Goal: Participate in discussion: Engage in conversation with other users on a specific topic

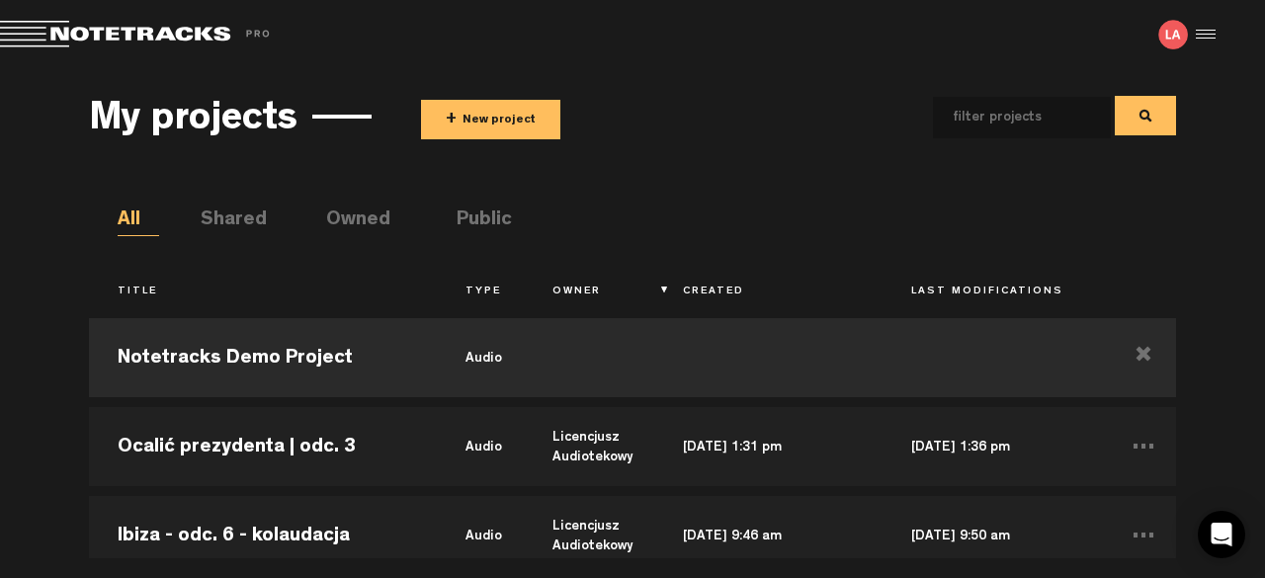
click at [486, 125] on button "+ New project" at bounding box center [490, 120] width 139 height 40
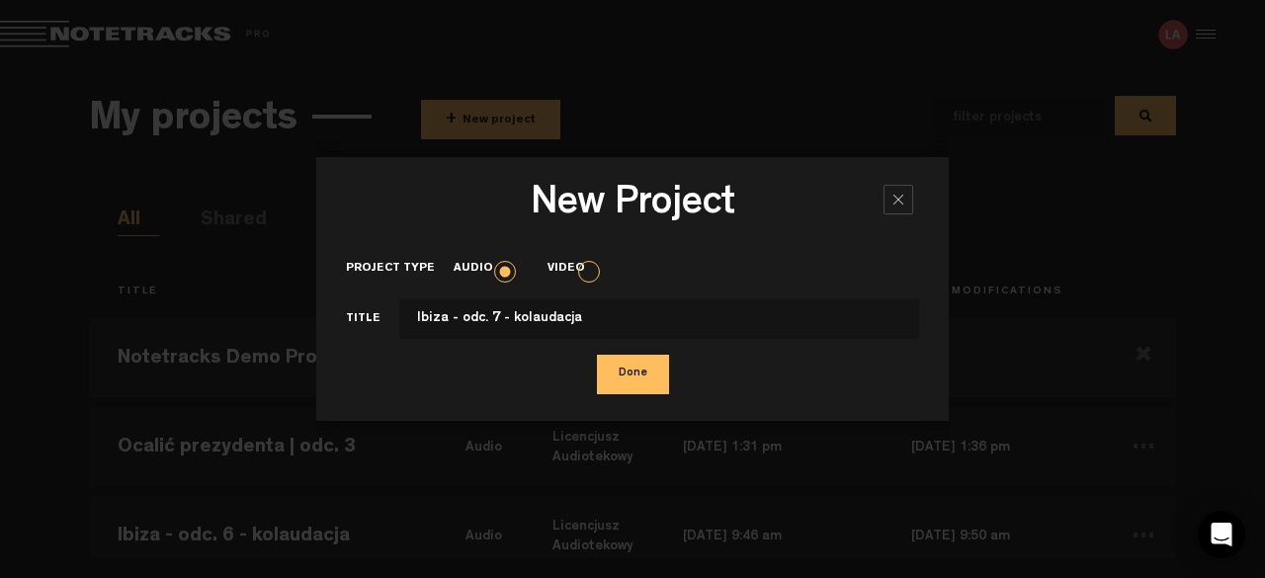
type input "Ibiza - odc. 7 - kolaudacja"
click at [641, 372] on button "Done" at bounding box center [633, 375] width 72 height 40
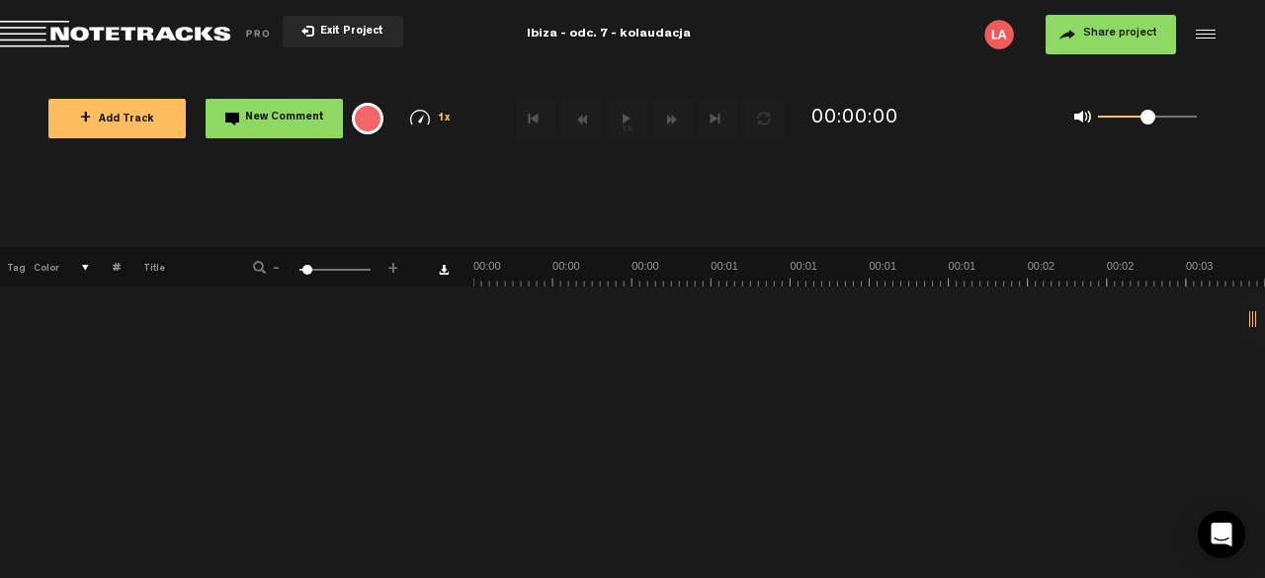
click at [138, 122] on span "+ Add Track" at bounding box center [117, 120] width 74 height 11
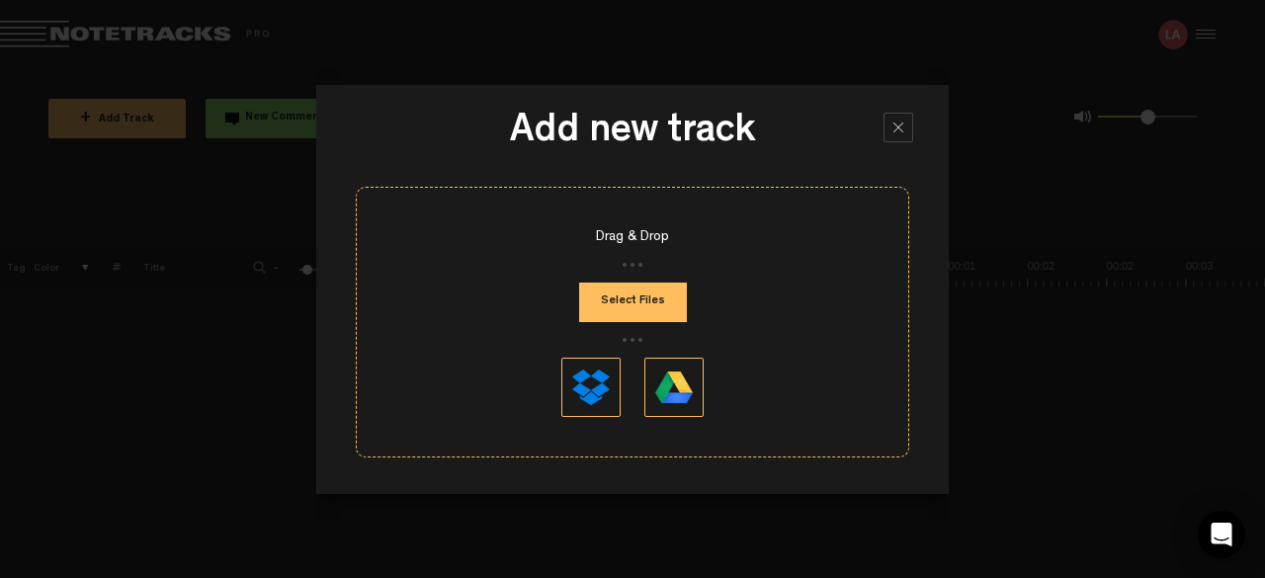
click at [631, 306] on button "Select Files" at bounding box center [633, 303] width 108 height 40
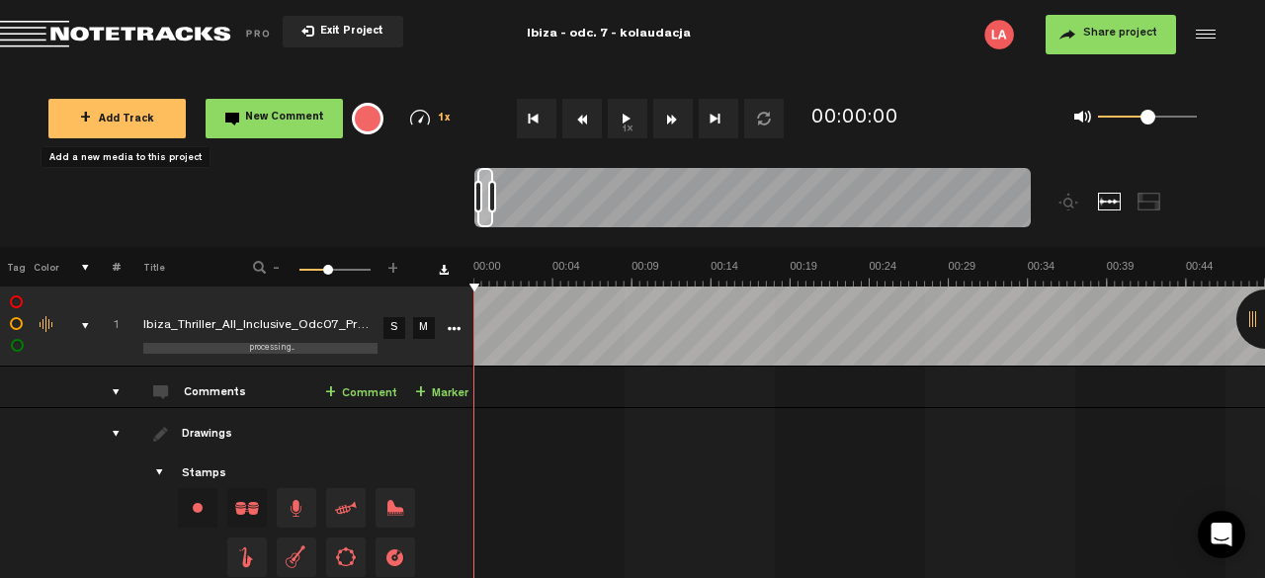
click at [1083, 33] on button "Share project" at bounding box center [1110, 35] width 130 height 40
click at [1119, 31] on body "Version: [DATE]-prod, Build 1257, Hash: g376cf1d, Branch: master X Your screen …" at bounding box center [632, 289] width 1265 height 578
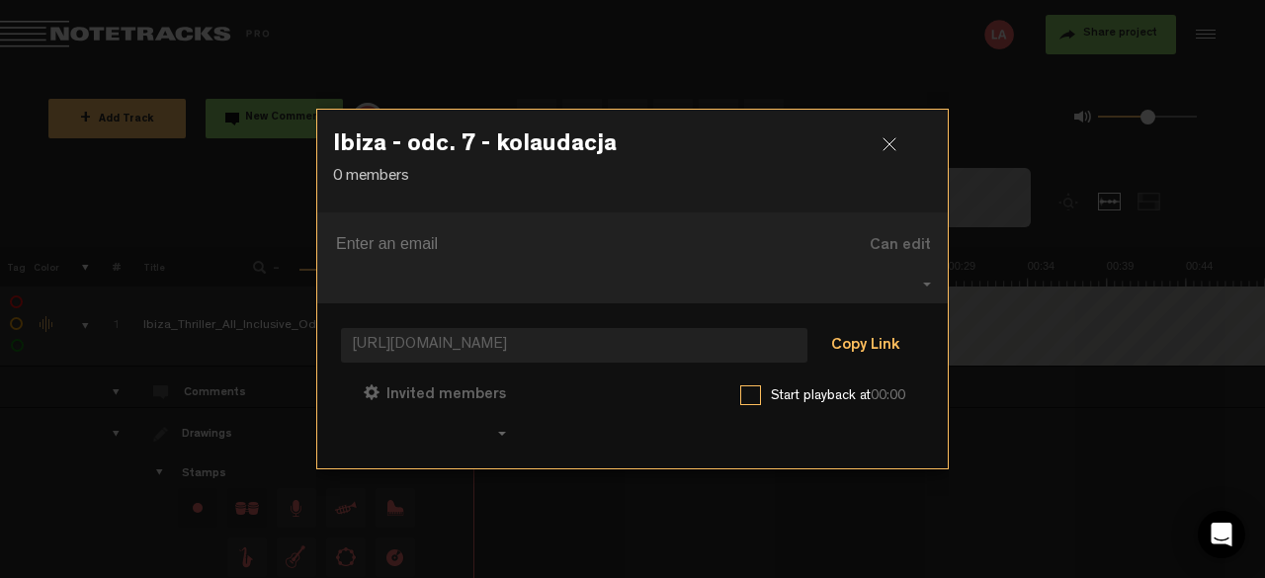
click at [858, 333] on button "Copy Link" at bounding box center [865, 347] width 108 height 40
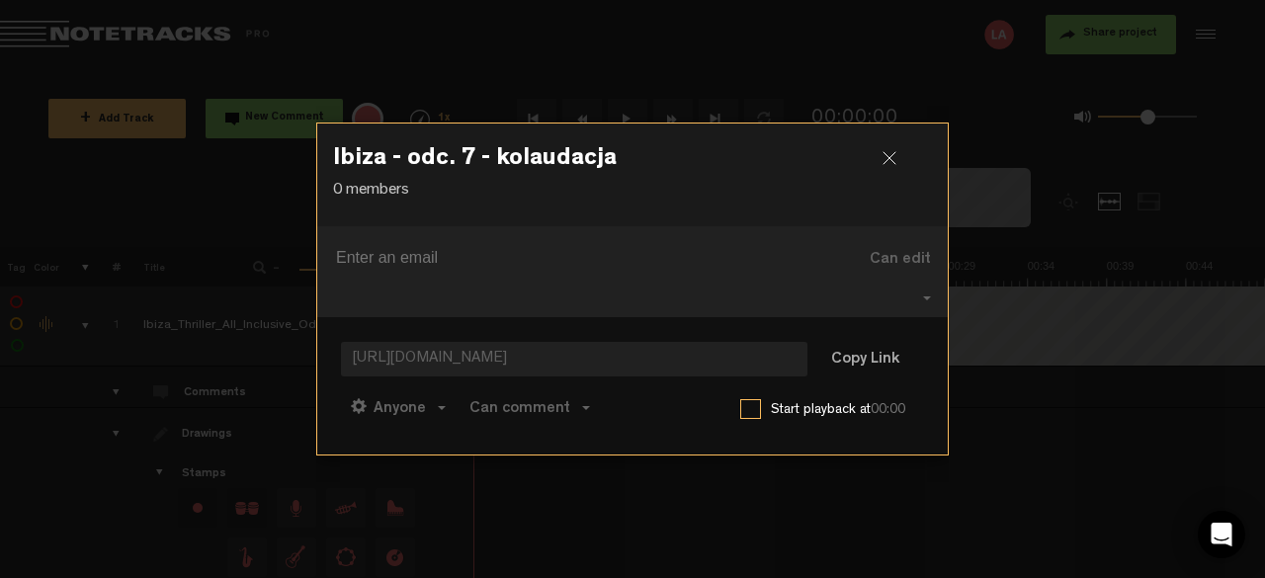
click at [891, 168] on div at bounding box center [897, 166] width 30 height 30
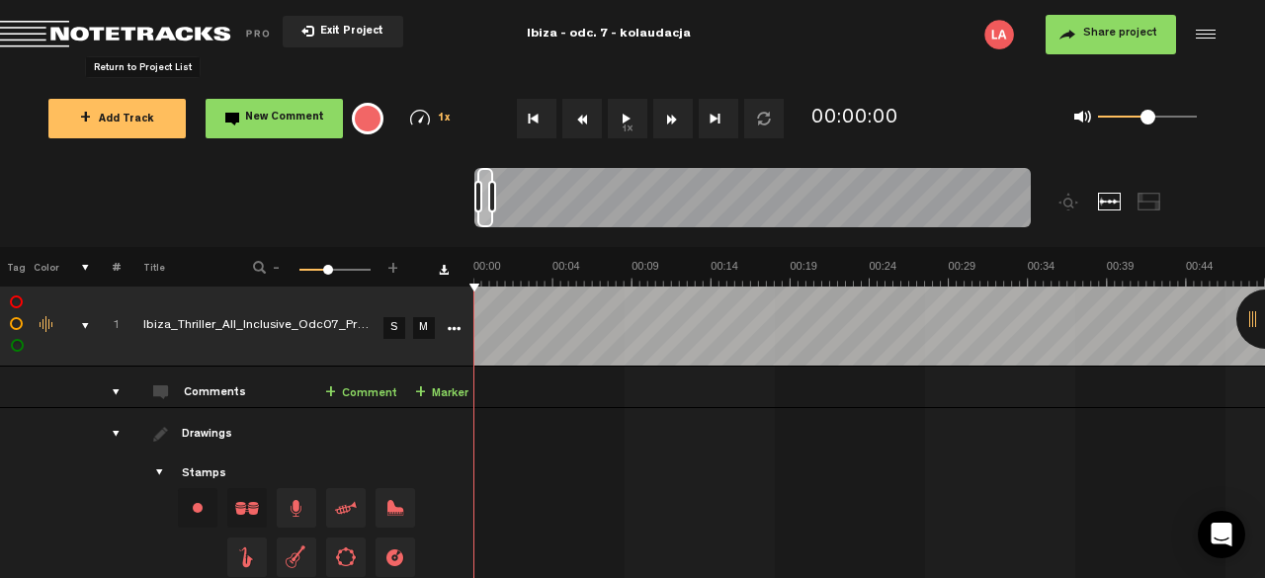
click at [166, 34] on span "Return to Project List" at bounding box center [138, 35] width 277 height 28
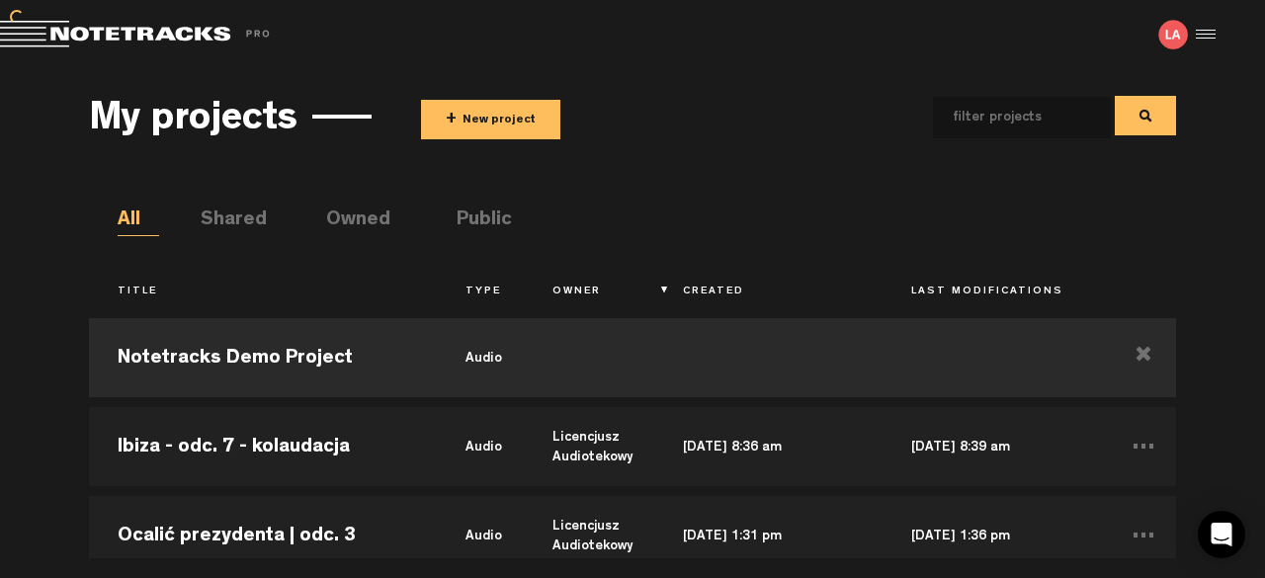
click at [455, 114] on span "+" at bounding box center [451, 120] width 11 height 23
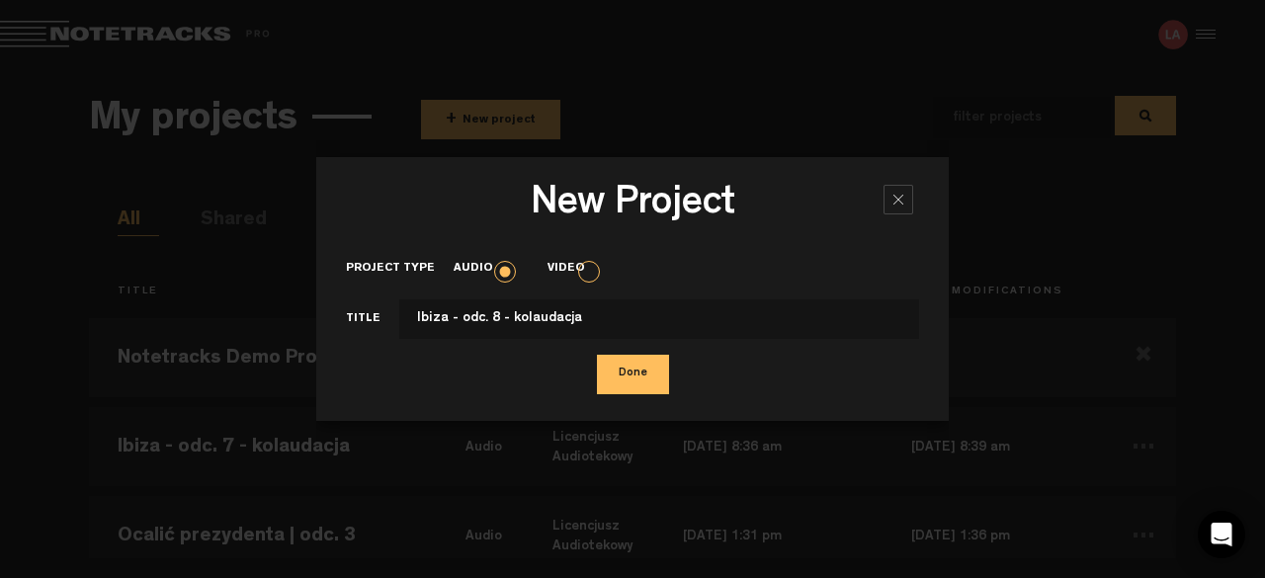
type input "Ibiza - odc. 8 - kolaudacja"
click at [626, 372] on button "Done" at bounding box center [633, 375] width 72 height 40
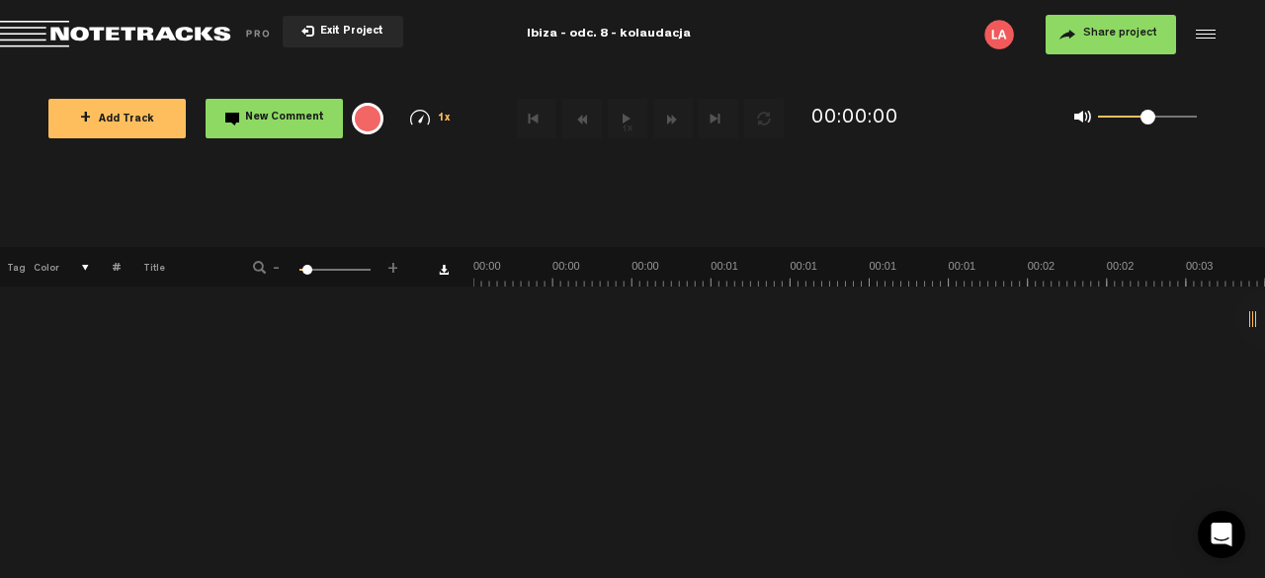
click at [97, 120] on span "+ Add Track" at bounding box center [117, 120] width 74 height 11
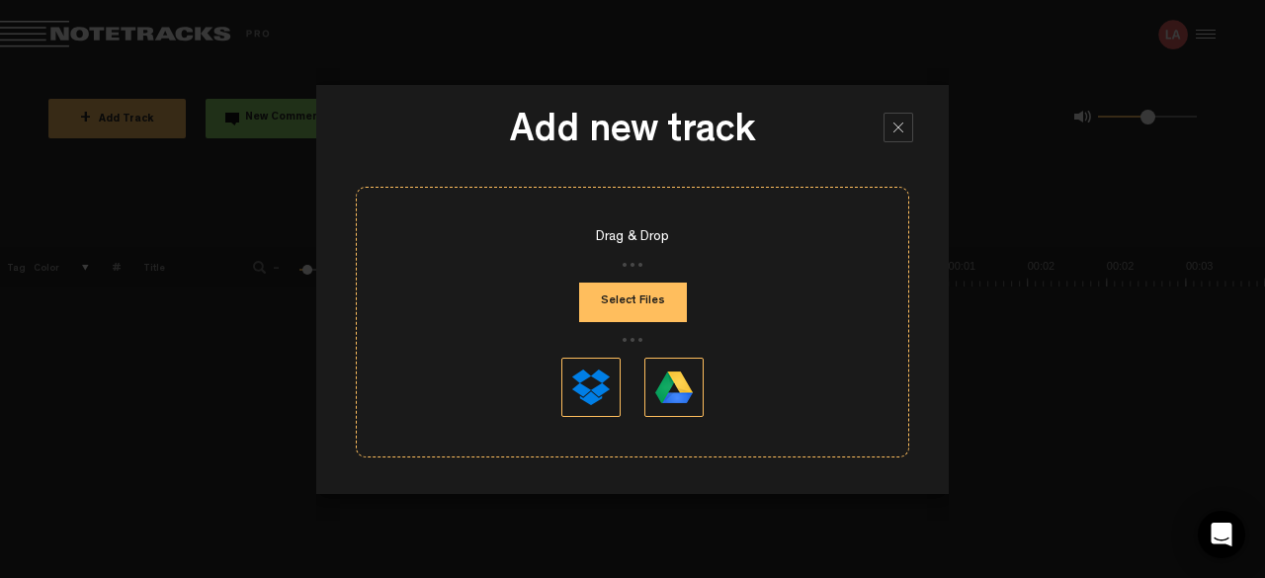
click at [623, 291] on button "Select Files" at bounding box center [633, 303] width 108 height 40
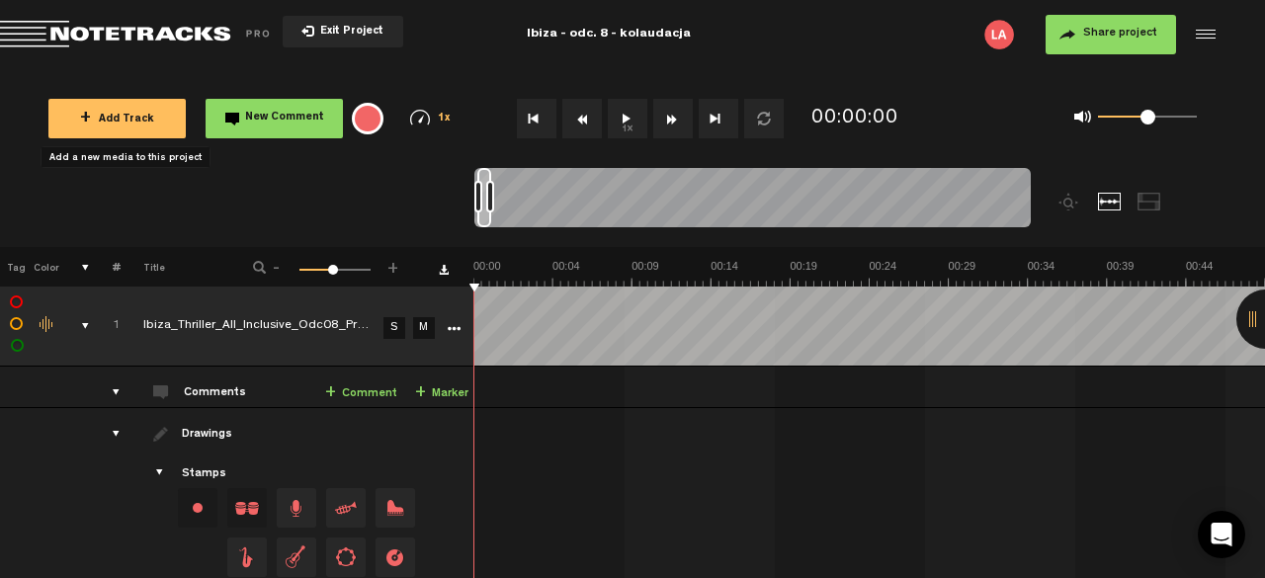
click at [1083, 40] on button "Share project" at bounding box center [1110, 35] width 130 height 40
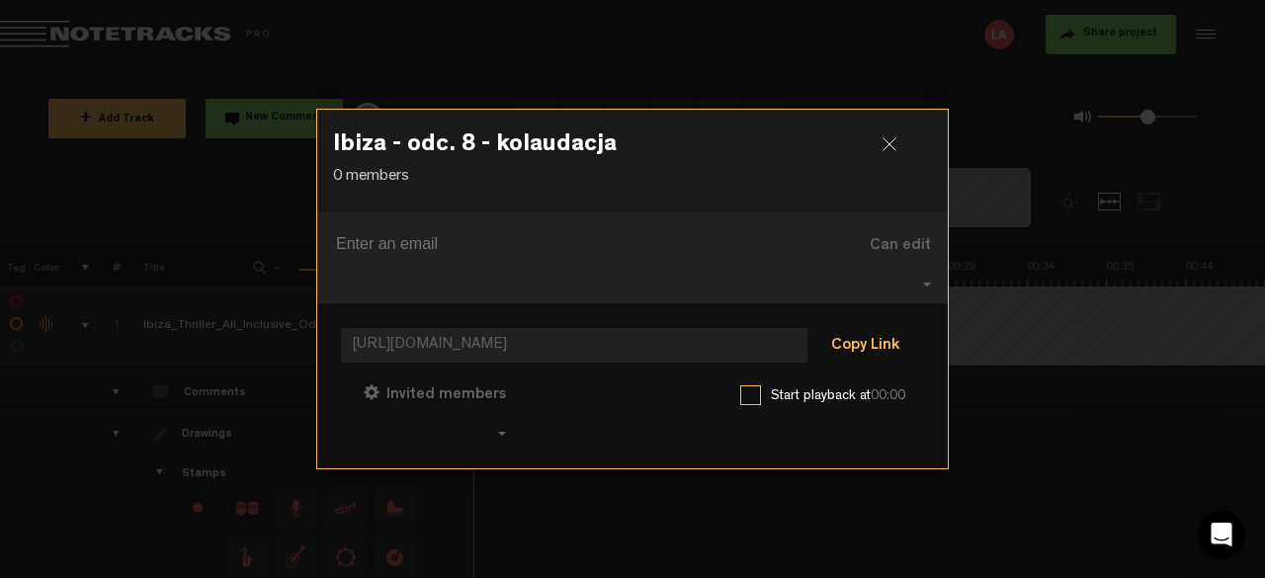
click at [868, 337] on button "Copy Link" at bounding box center [865, 347] width 108 height 40
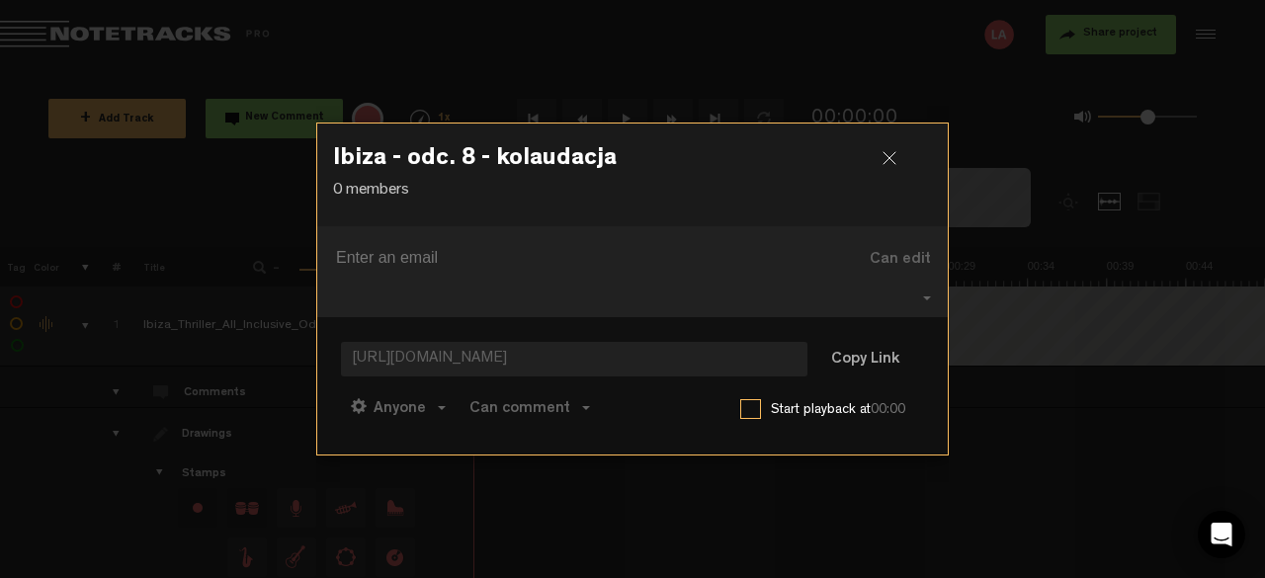
click at [891, 175] on div at bounding box center [897, 166] width 30 height 30
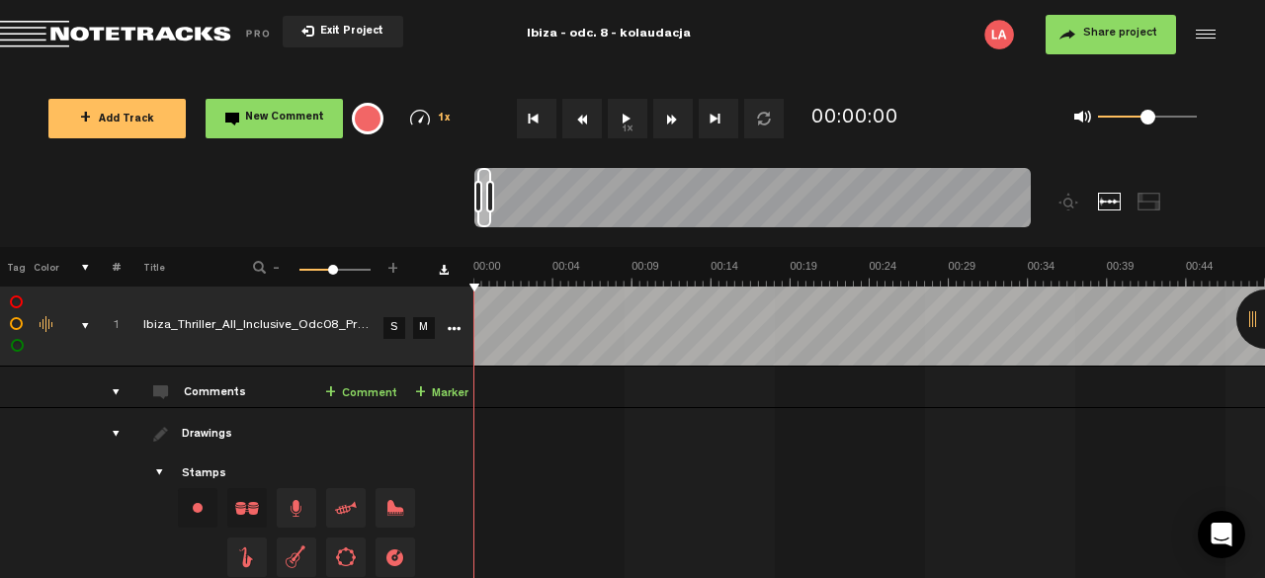
click at [193, 23] on span "Return to Project List" at bounding box center [138, 35] width 277 height 28
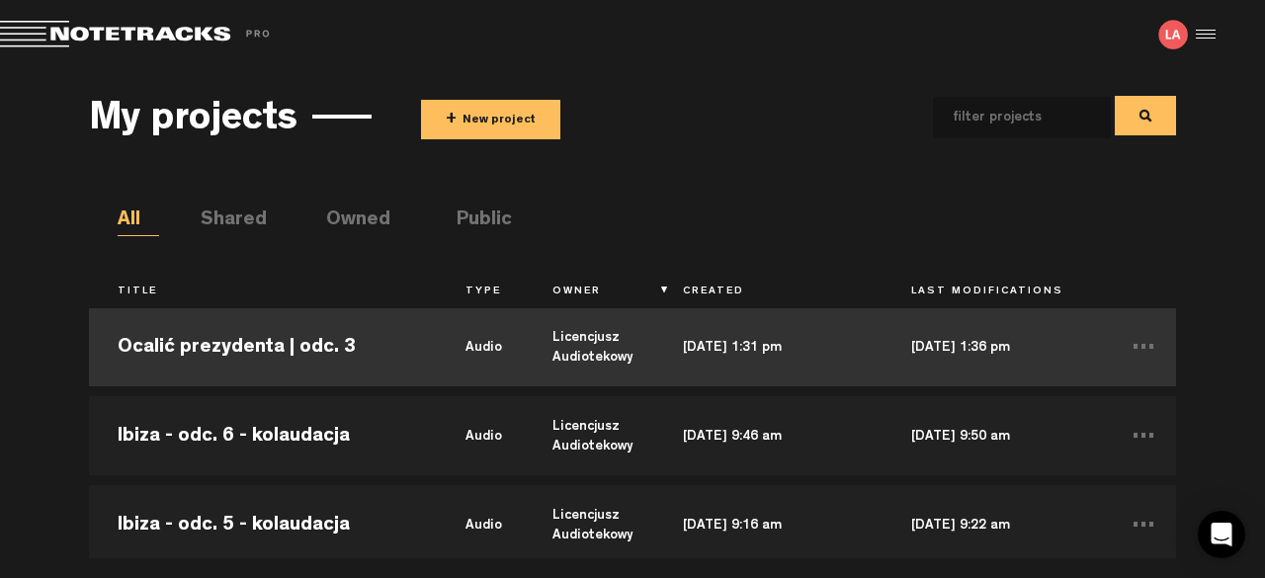
scroll to position [296, 0]
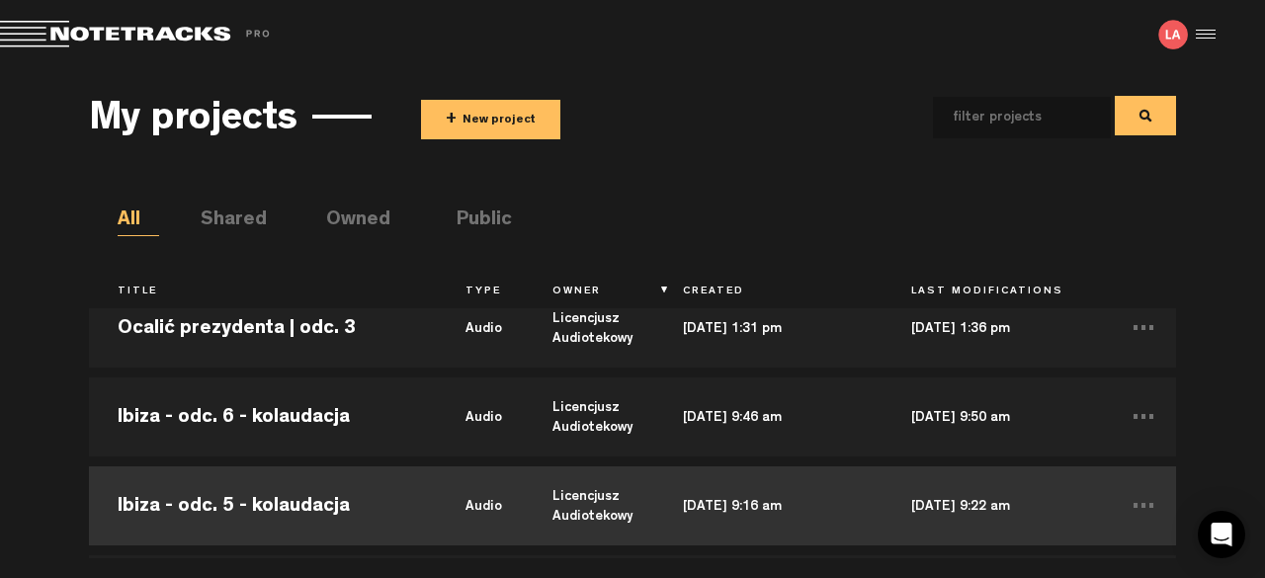
click at [298, 492] on td "Ibiza - odc. 5 - kolaudacja" at bounding box center [263, 505] width 348 height 89
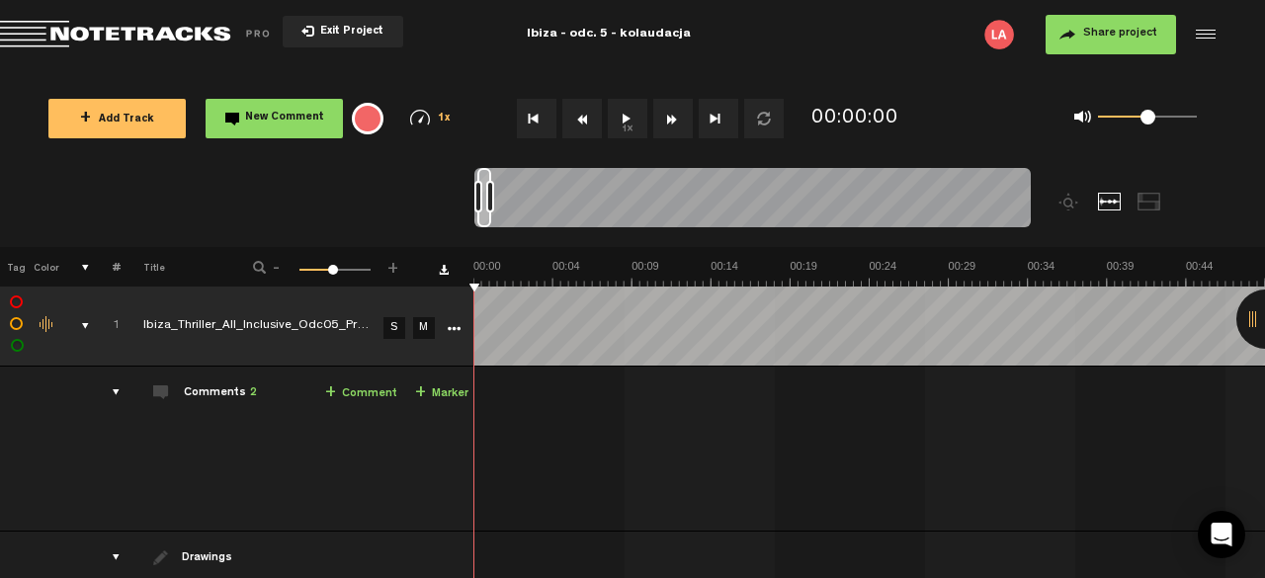
click at [1252, 329] on div at bounding box center [1265, 319] width 59 height 59
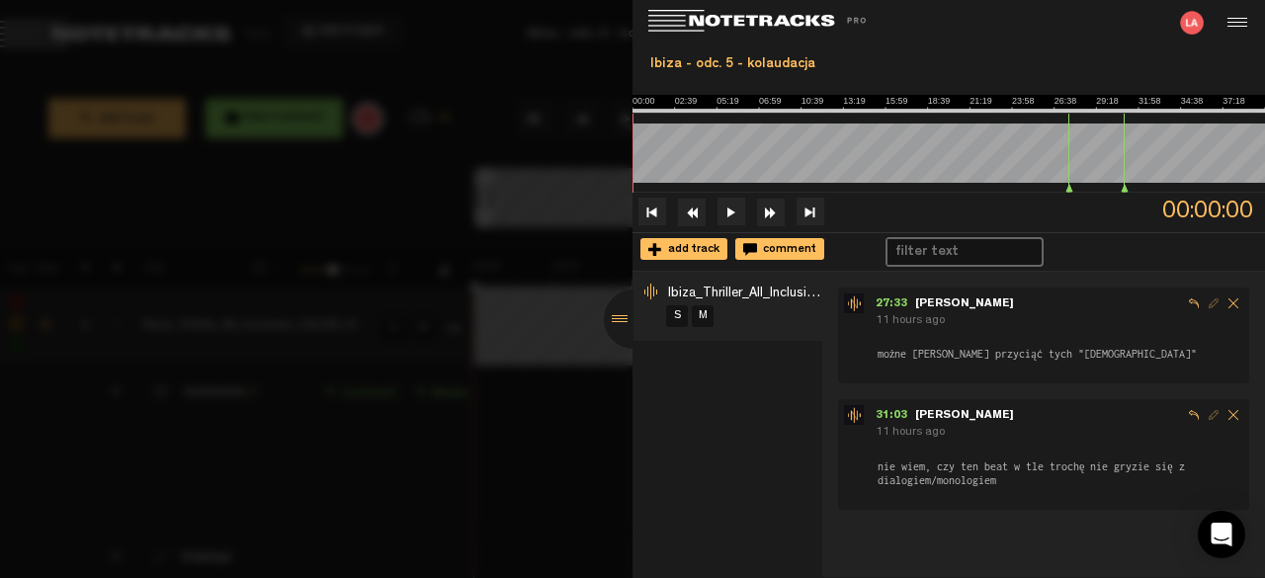
click at [615, 313] on div at bounding box center [633, 319] width 59 height 59
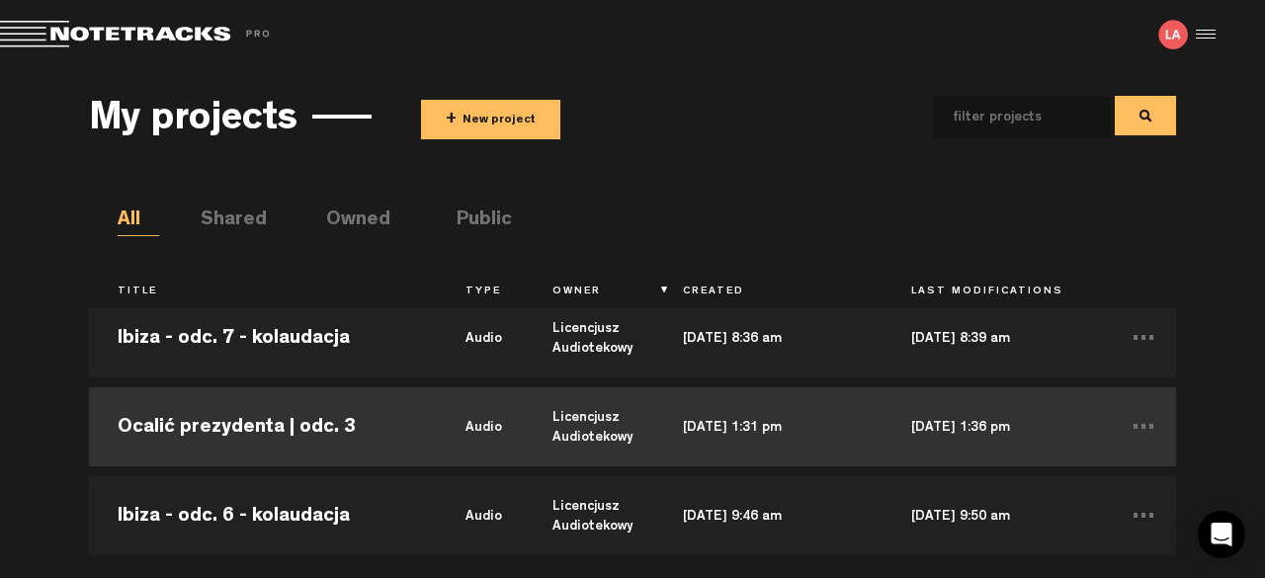
scroll to position [296, 0]
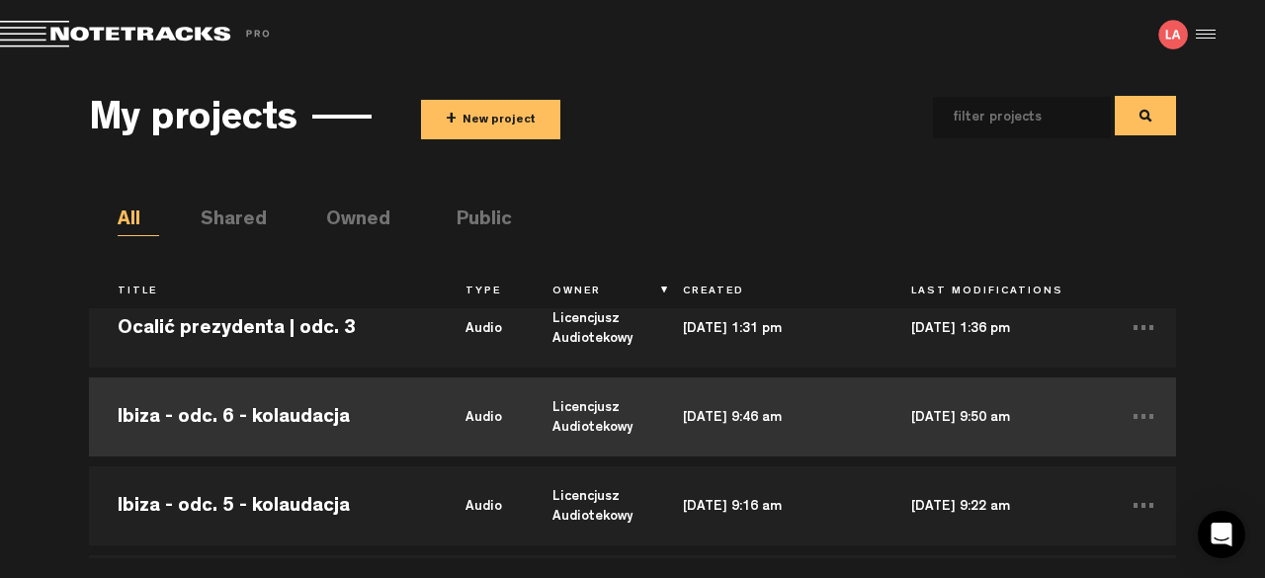
click at [322, 418] on td "Ibiza - odc. 6 - kolaudacja" at bounding box center [263, 417] width 348 height 89
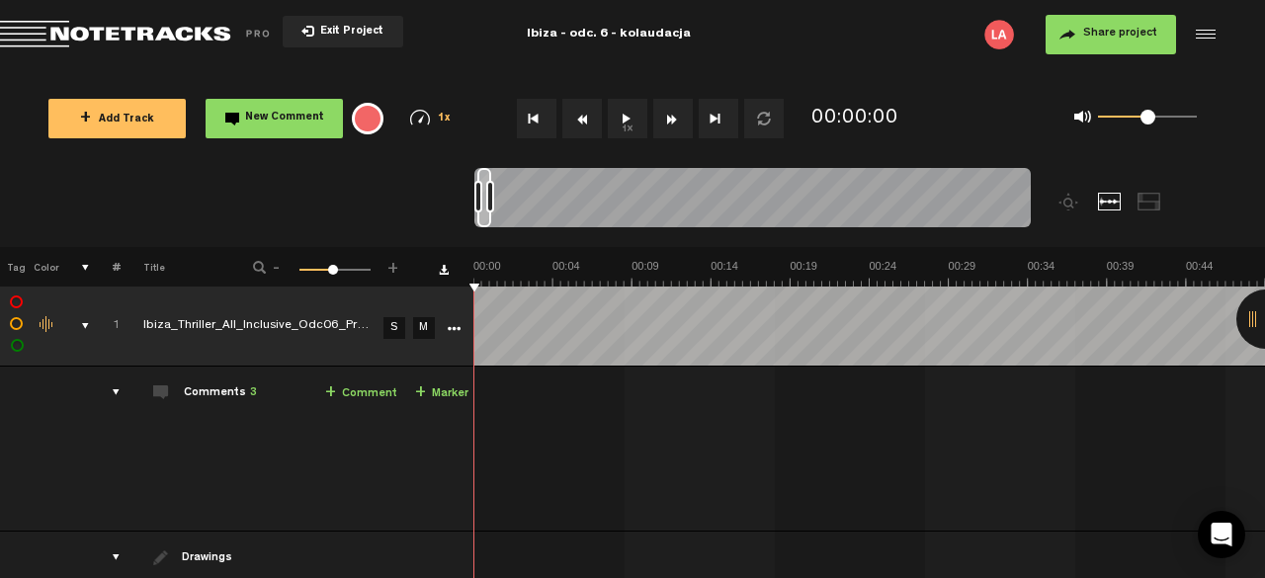
click at [1247, 328] on div at bounding box center [1265, 319] width 59 height 59
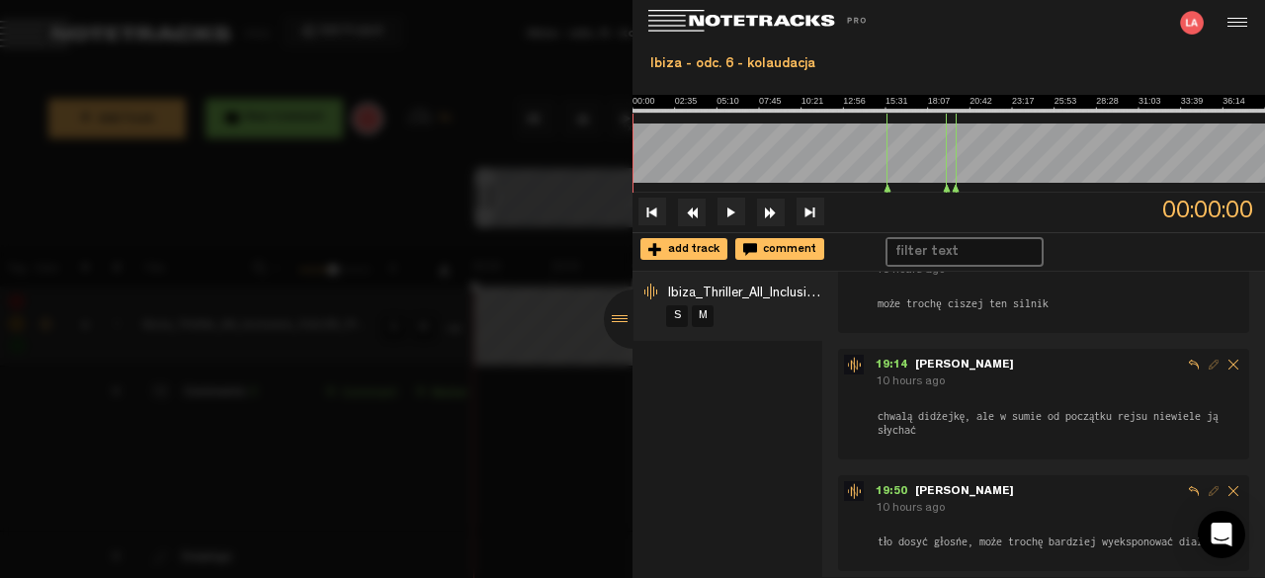
scroll to position [75, 0]
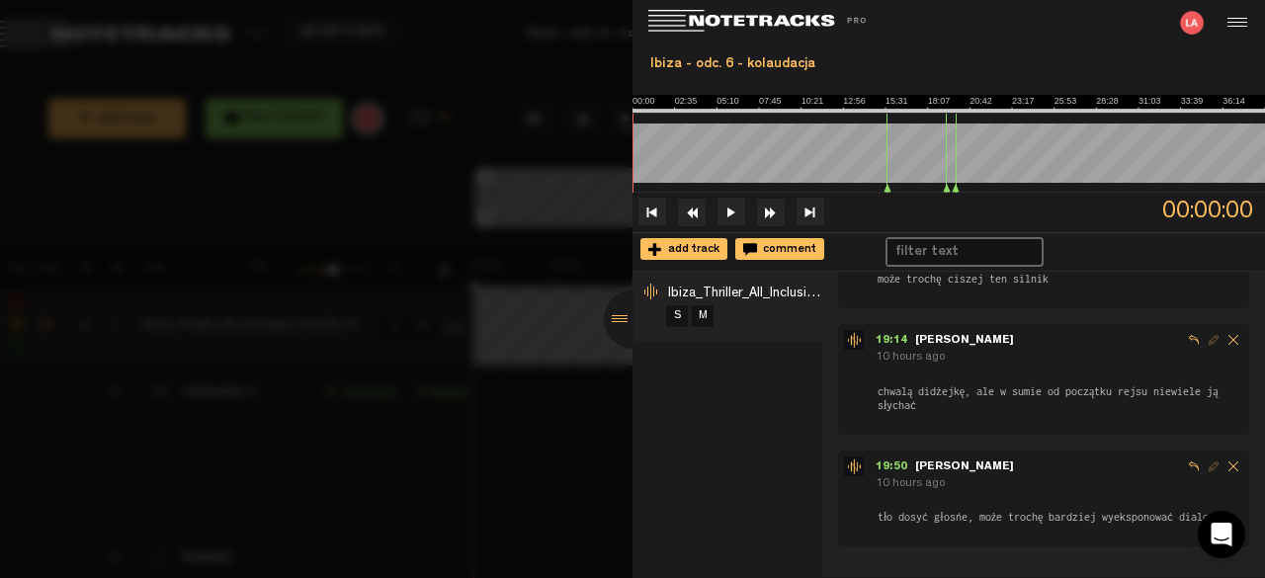
click at [634, 313] on div at bounding box center [633, 319] width 59 height 59
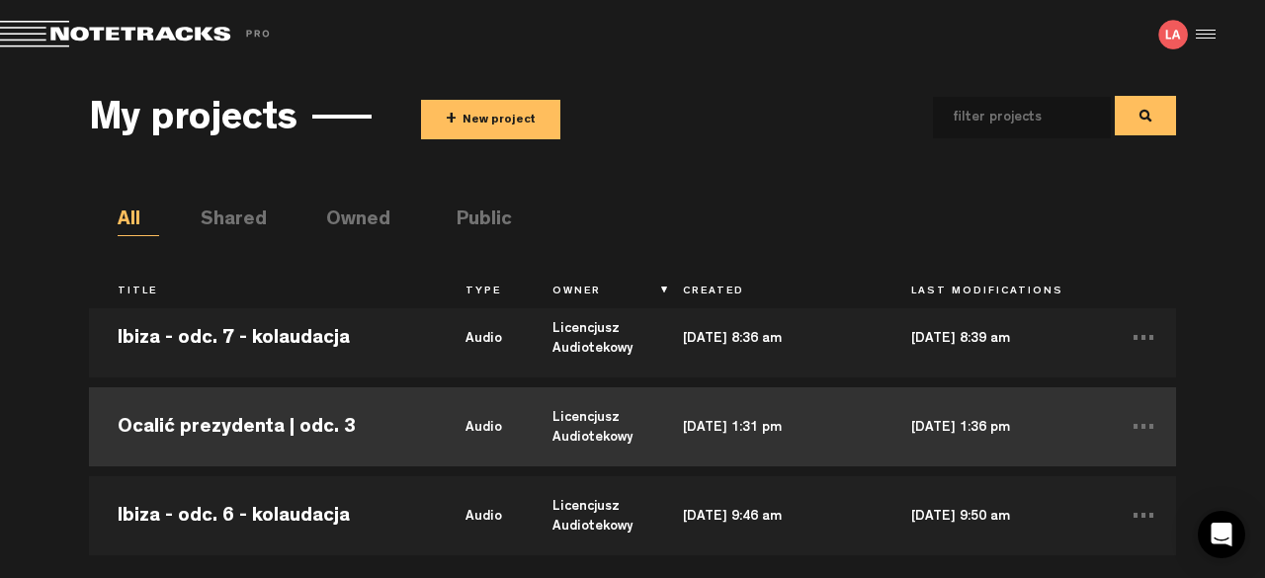
scroll to position [296, 0]
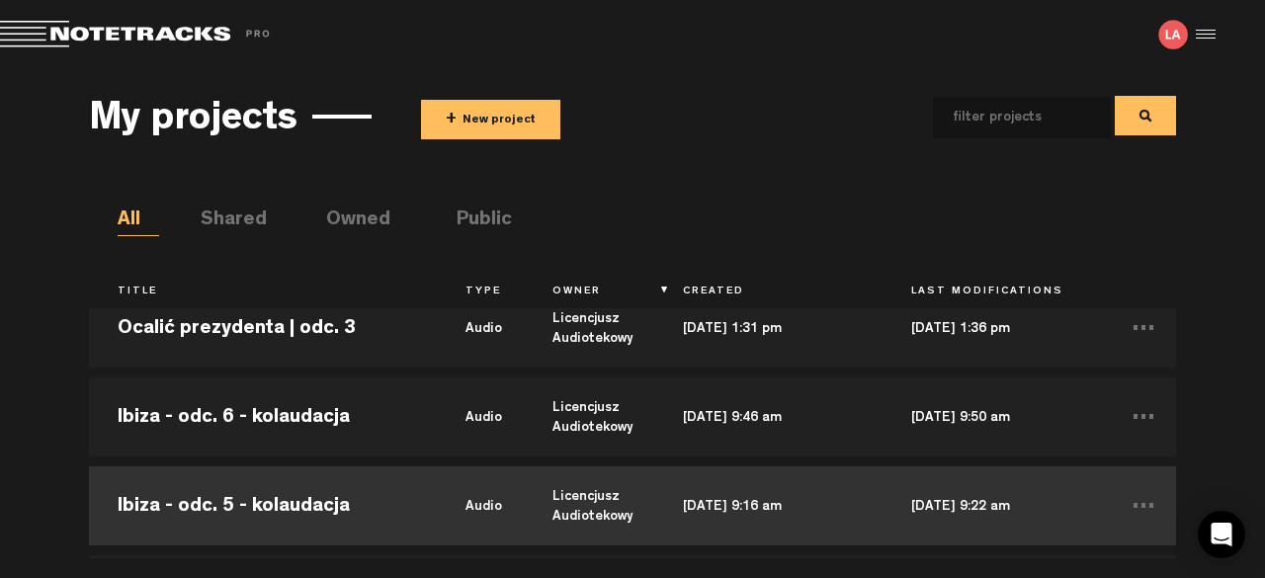
click at [306, 484] on td "Ibiza - odc. 5 - kolaudacja" at bounding box center [263, 505] width 348 height 89
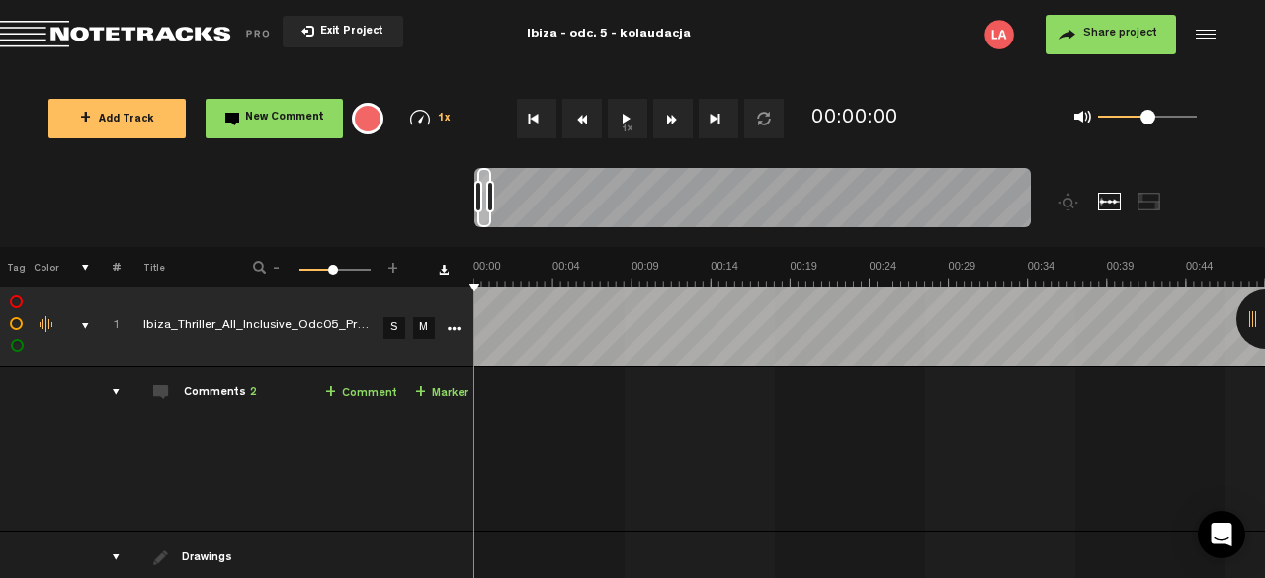
click at [1247, 322] on div at bounding box center [1265, 319] width 59 height 59
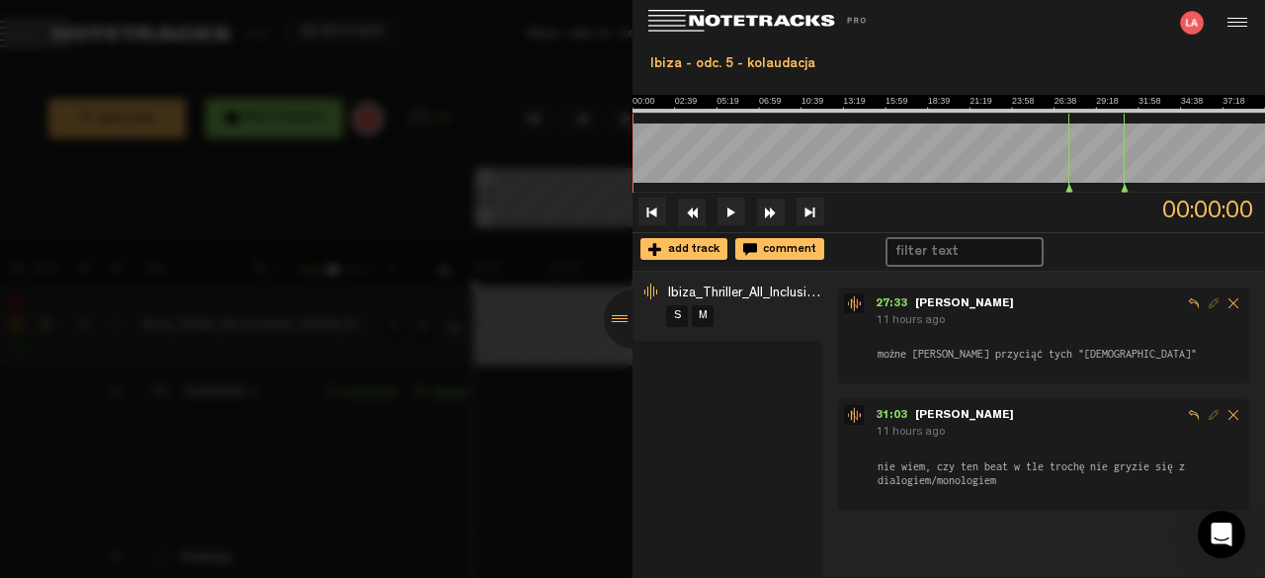
click at [514, 408] on div at bounding box center [632, 289] width 1265 height 578
click at [626, 320] on div at bounding box center [633, 319] width 59 height 59
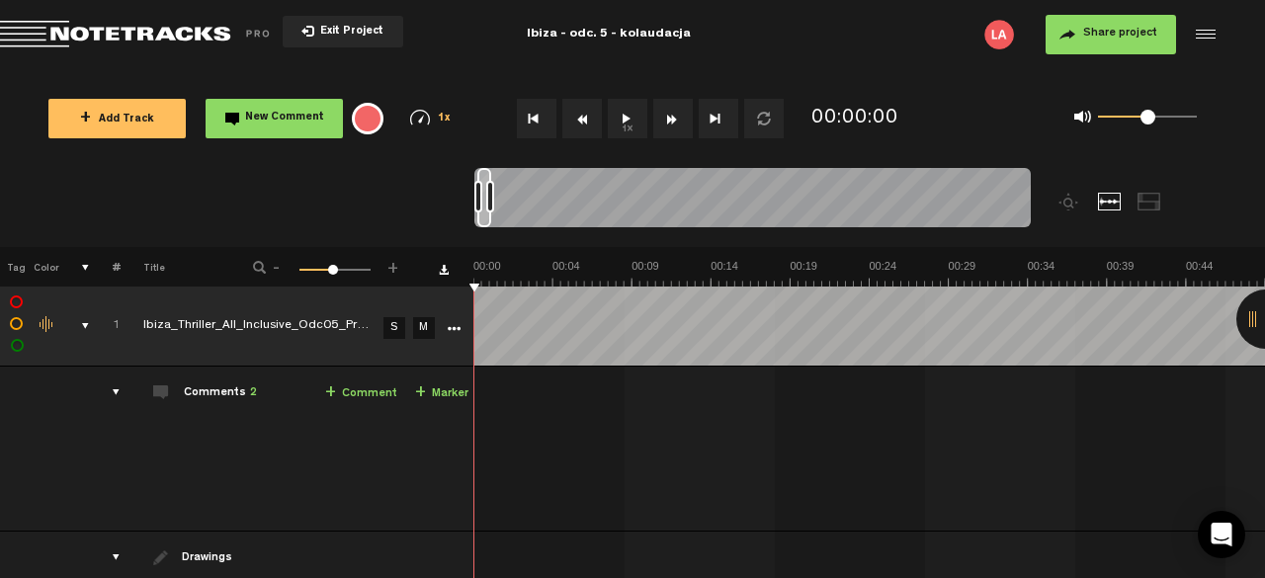
click at [675, 119] on button "Fast Forward" at bounding box center [673, 119] width 40 height 40
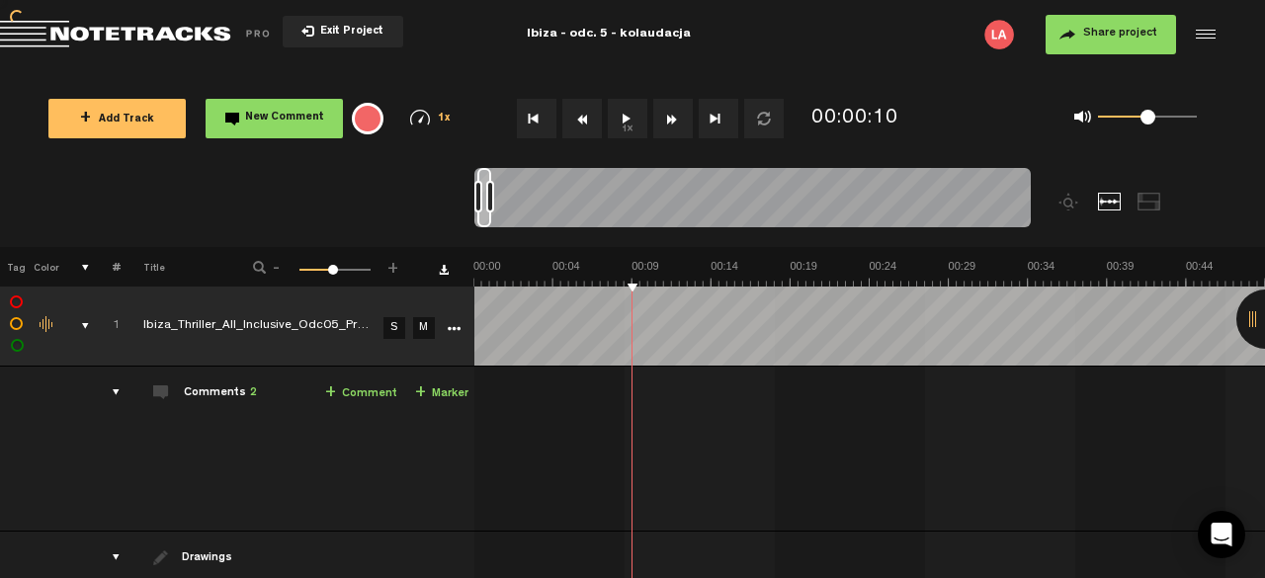
click at [675, 119] on button "Fast Forward" at bounding box center [673, 119] width 40 height 40
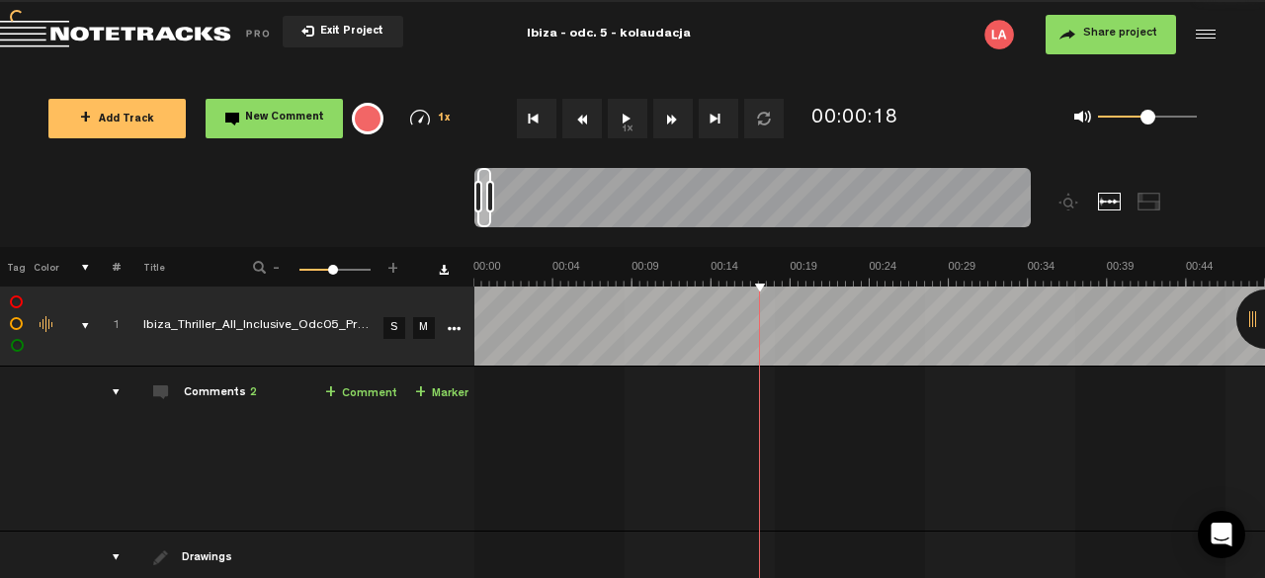
click at [675, 119] on button "Fast Forward" at bounding box center [673, 119] width 40 height 40
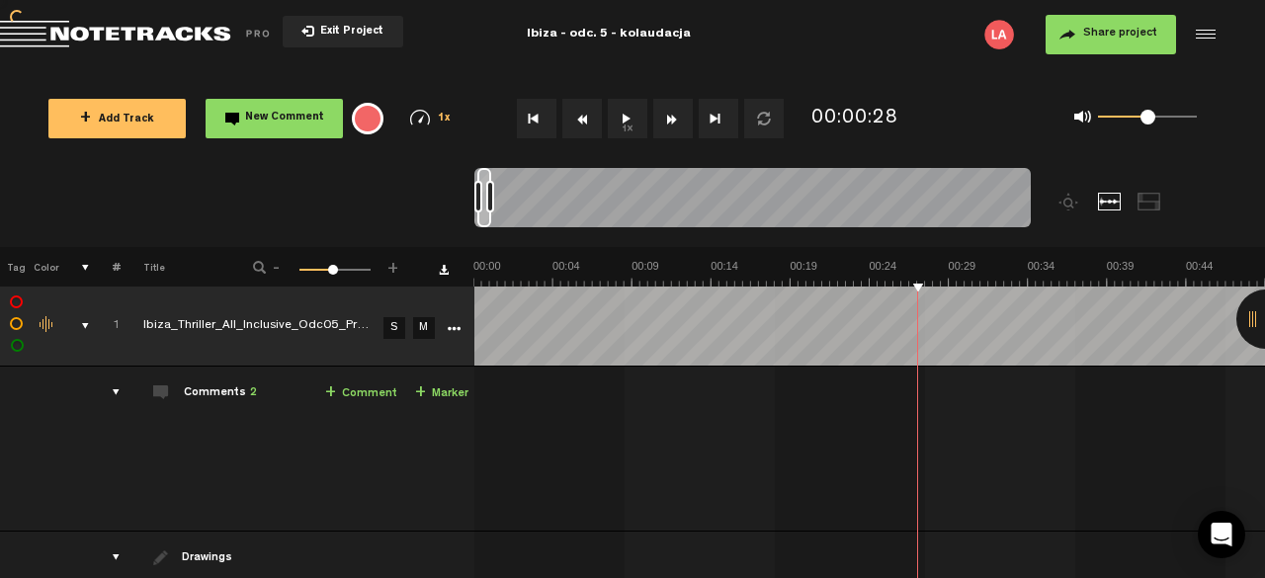
click at [675, 119] on button "Fast Forward" at bounding box center [673, 119] width 40 height 40
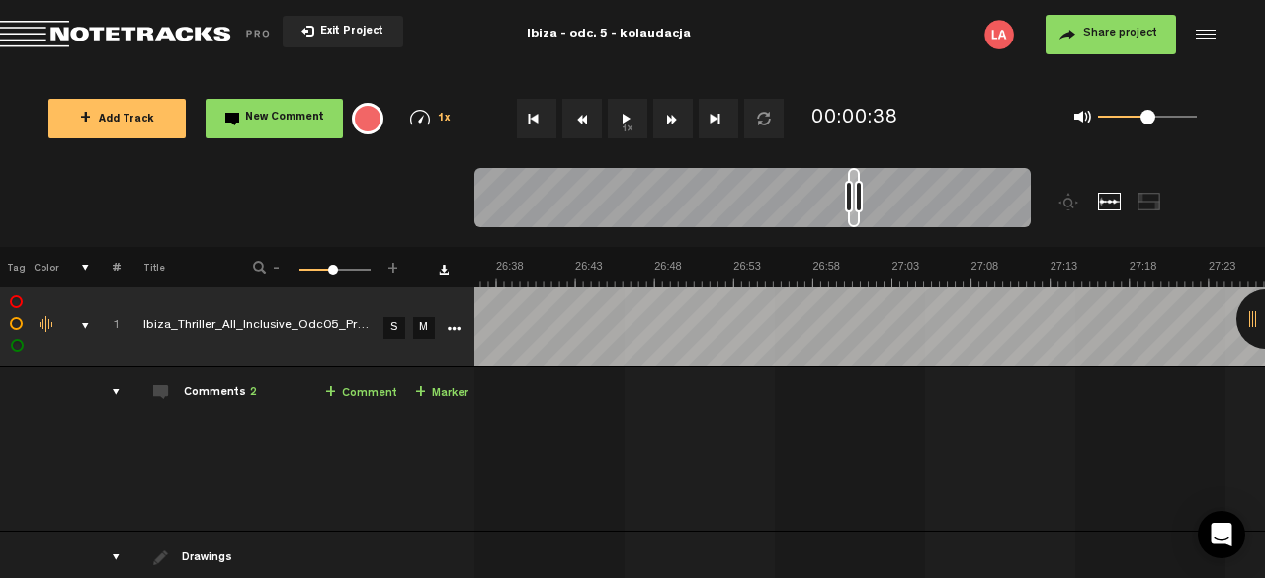
scroll to position [0, 25373]
drag, startPoint x: 484, startPoint y: 179, endPoint x: 856, endPoint y: 192, distance: 371.8
click at [856, 192] on div at bounding box center [752, 201] width 556 height 66
click at [626, 122] on button "1x" at bounding box center [628, 119] width 40 height 40
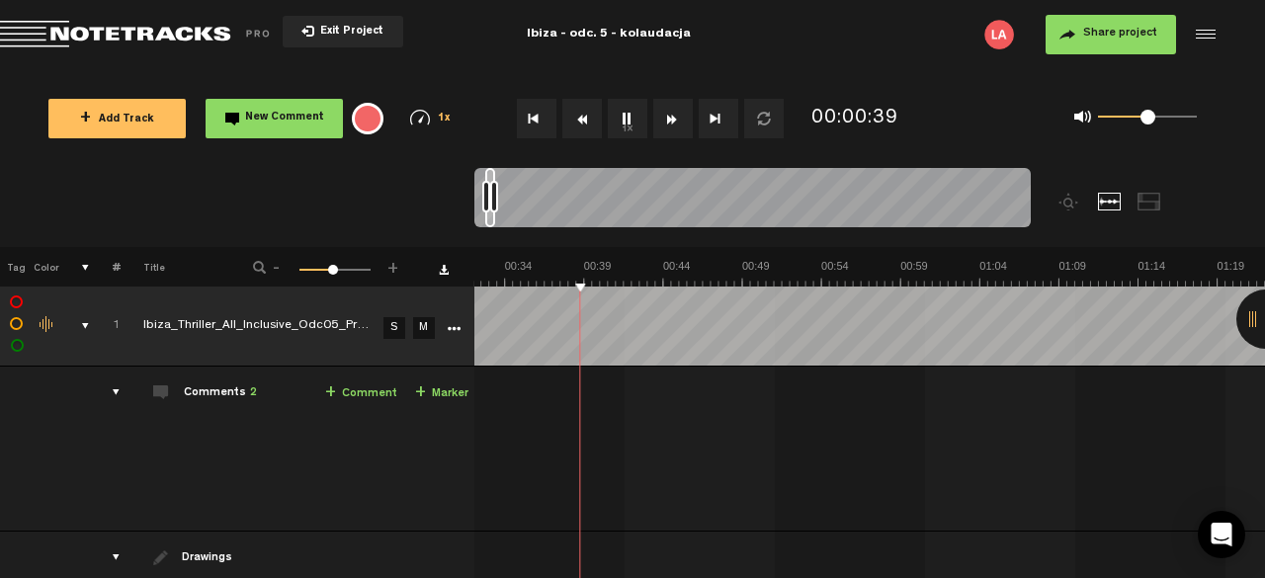
click at [626, 122] on button "1x" at bounding box center [628, 119] width 40 height 40
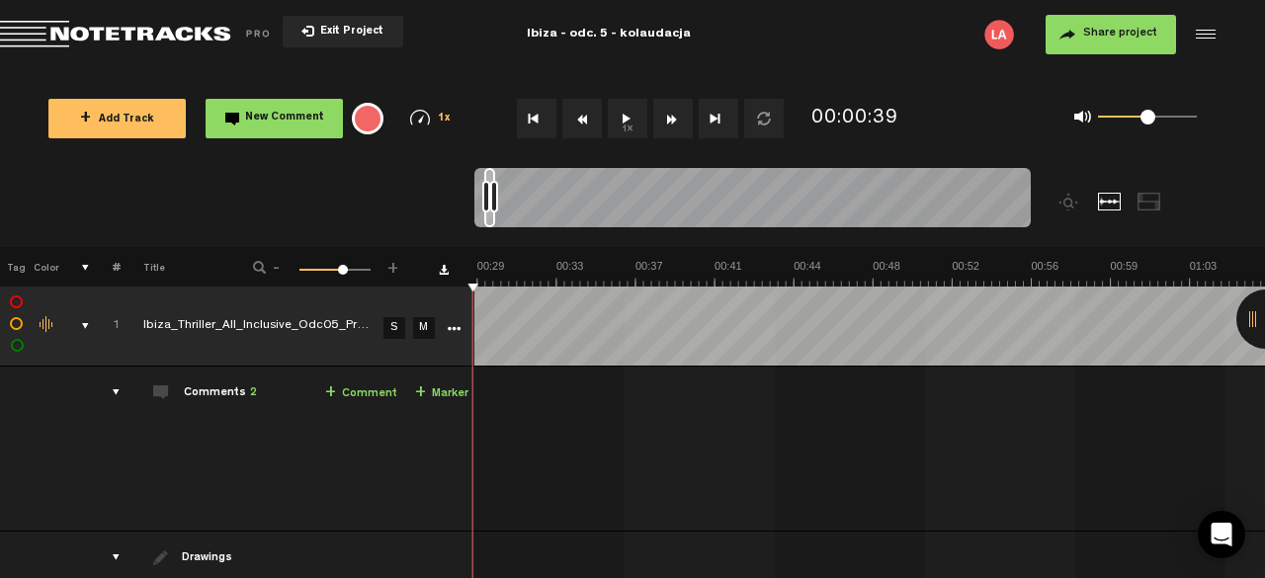
scroll to position [0, 629]
click at [747, 180] on div at bounding box center [752, 201] width 556 height 66
click at [488, 202] on div at bounding box center [492, 197] width 8 height 32
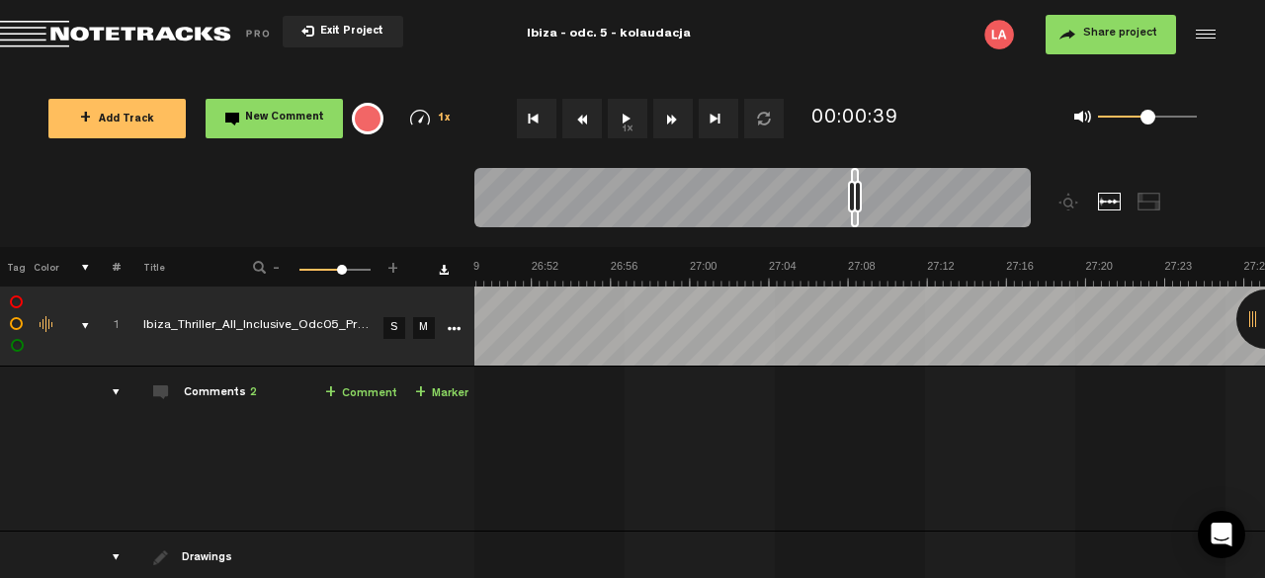
scroll to position [0, 33122]
drag, startPoint x: 488, startPoint y: 179, endPoint x: 857, endPoint y: 175, distance: 368.6
click at [857, 175] on div at bounding box center [857, 197] width 8 height 59
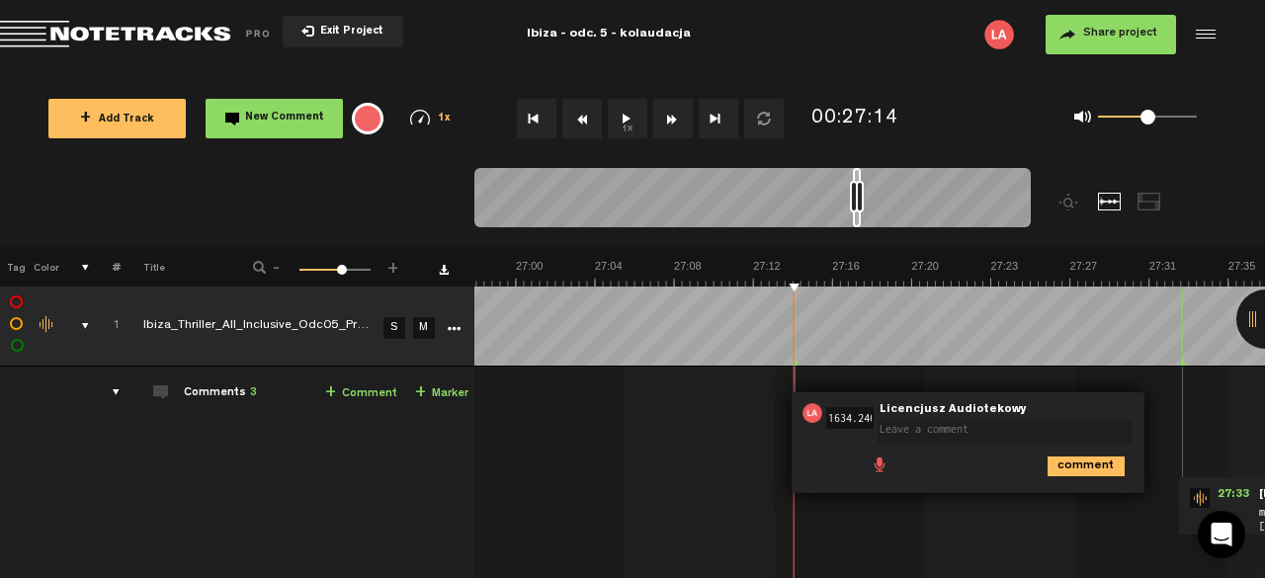
click at [632, 131] on button "1x" at bounding box center [628, 119] width 40 height 40
click at [1084, 463] on icon "comment" at bounding box center [1085, 467] width 77 height 20
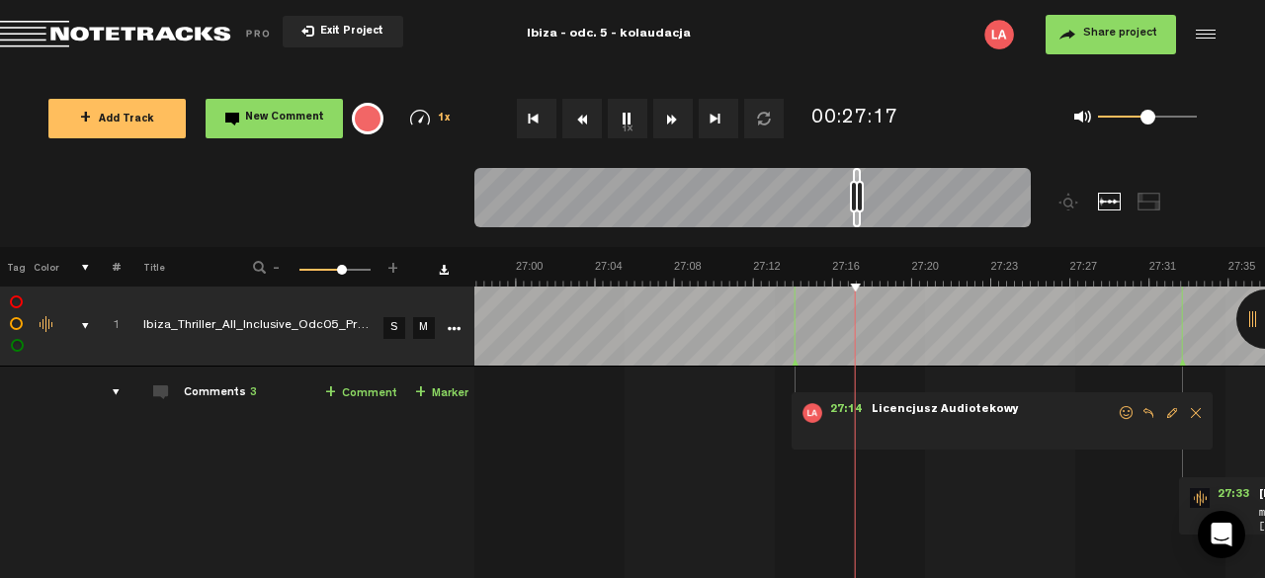
click at [1194, 412] on span "Delete comment" at bounding box center [1196, 413] width 24 height 14
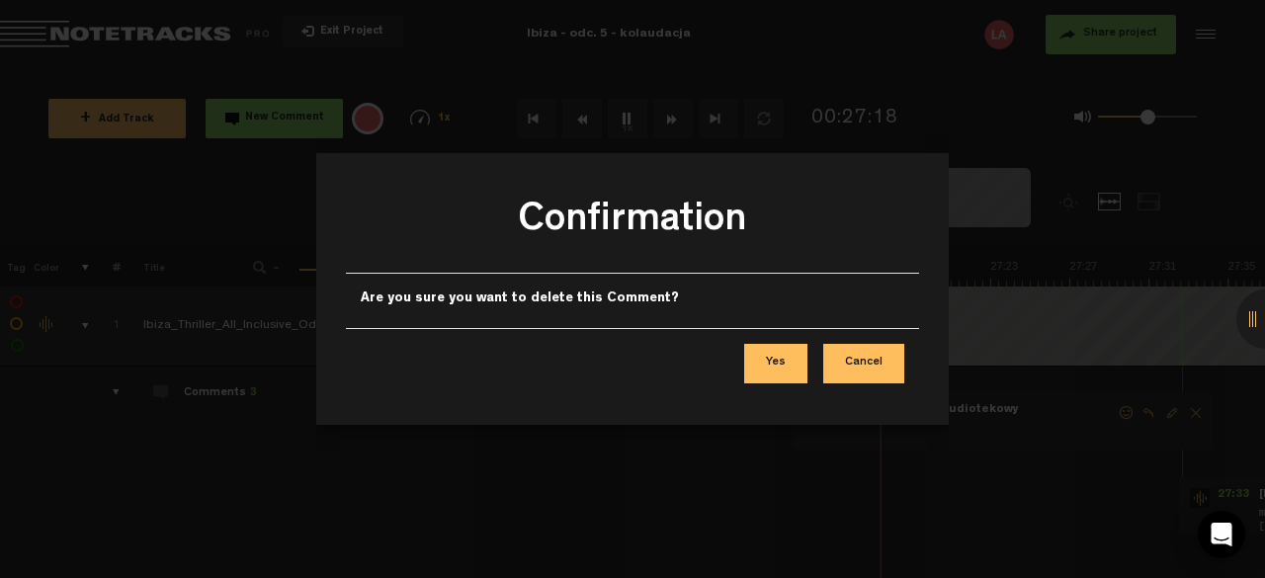
click at [792, 369] on button "Yes" at bounding box center [775, 364] width 63 height 40
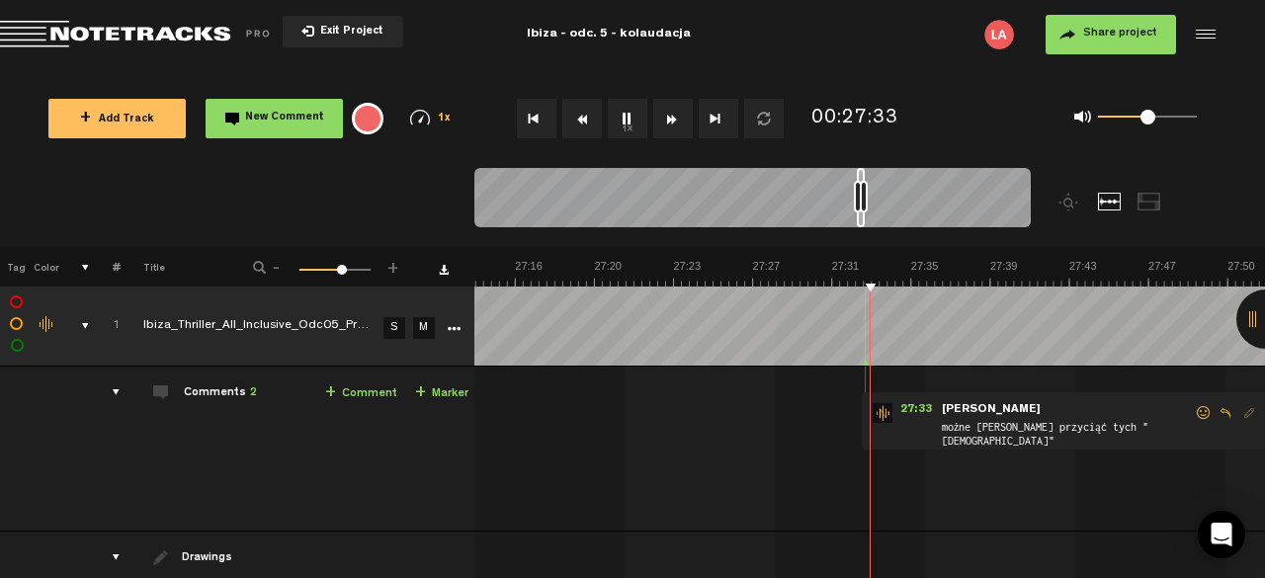
scroll to position [0, 33440]
click at [583, 114] on button "Rewind" at bounding box center [582, 119] width 40 height 40
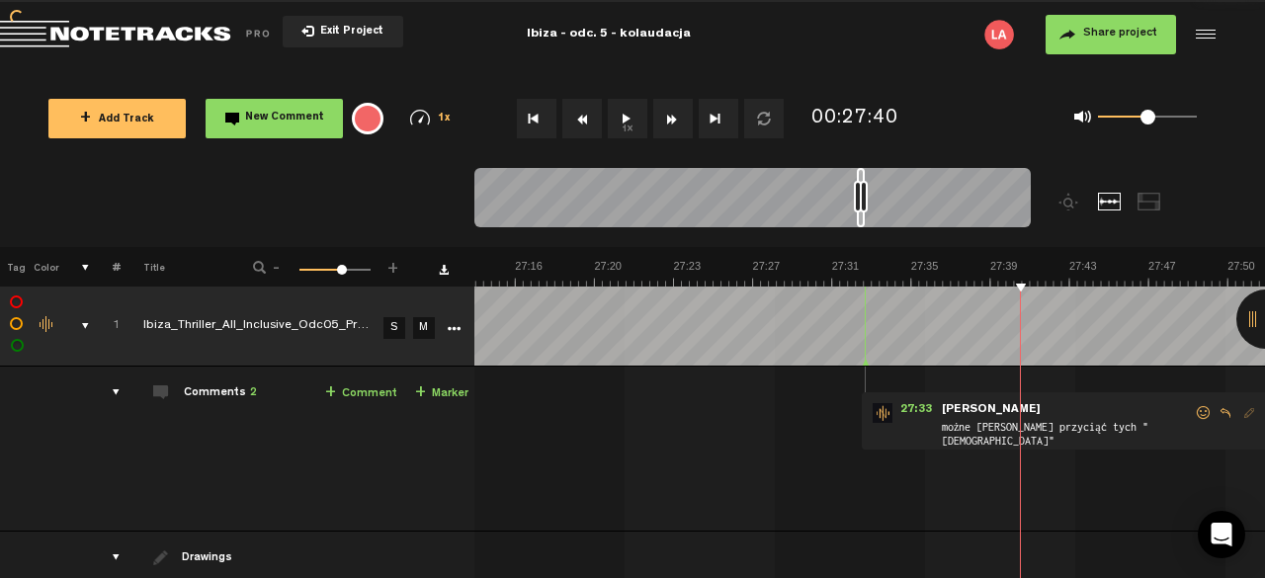
click at [583, 114] on button "Rewind" at bounding box center [582, 119] width 40 height 40
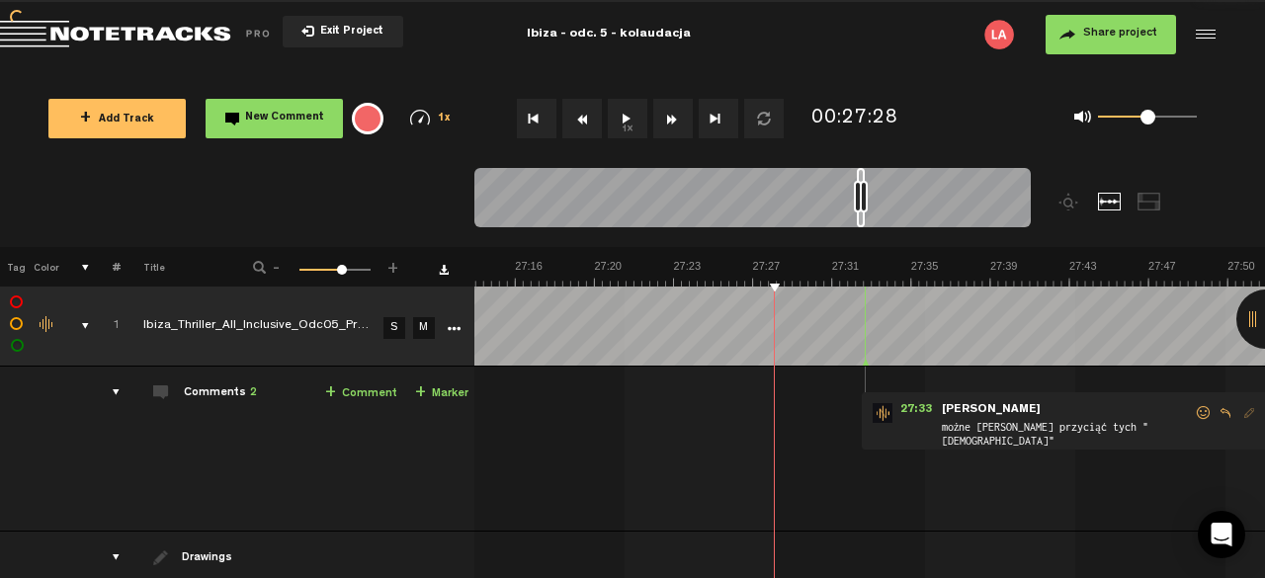
click at [583, 114] on button "Rewind" at bounding box center [582, 119] width 40 height 40
click at [621, 122] on button "1x" at bounding box center [628, 119] width 40 height 40
click at [630, 122] on button "1x" at bounding box center [628, 119] width 40 height 40
click at [635, 122] on button "1x" at bounding box center [628, 119] width 40 height 40
click at [634, 121] on button "1x" at bounding box center [628, 119] width 40 height 40
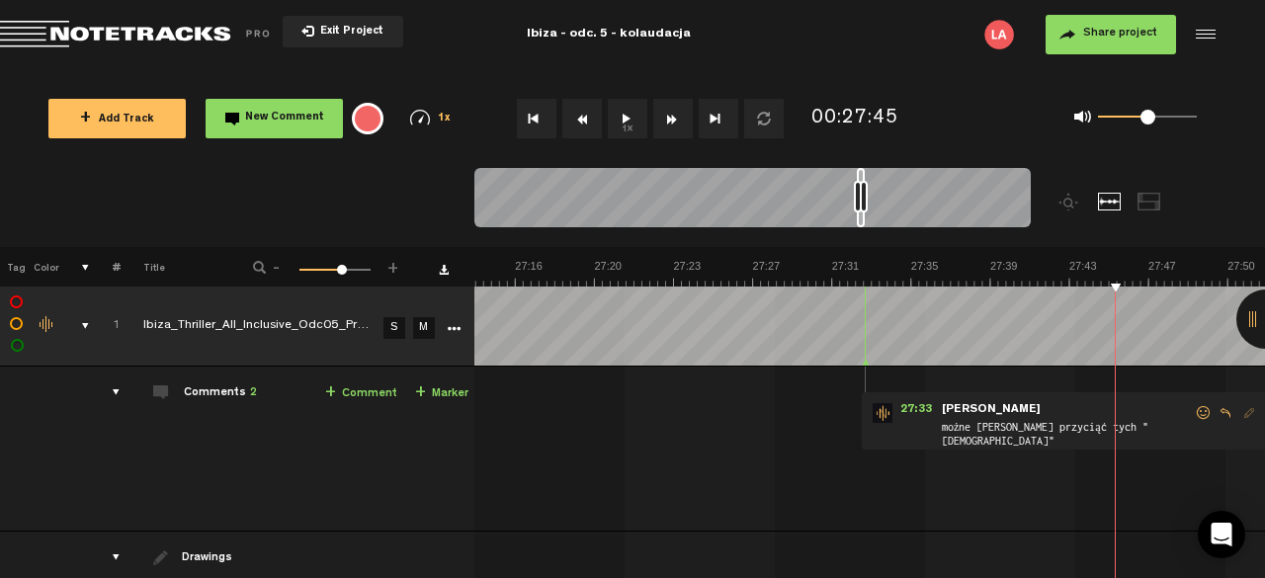
click at [1258, 327] on div at bounding box center [1265, 319] width 59 height 59
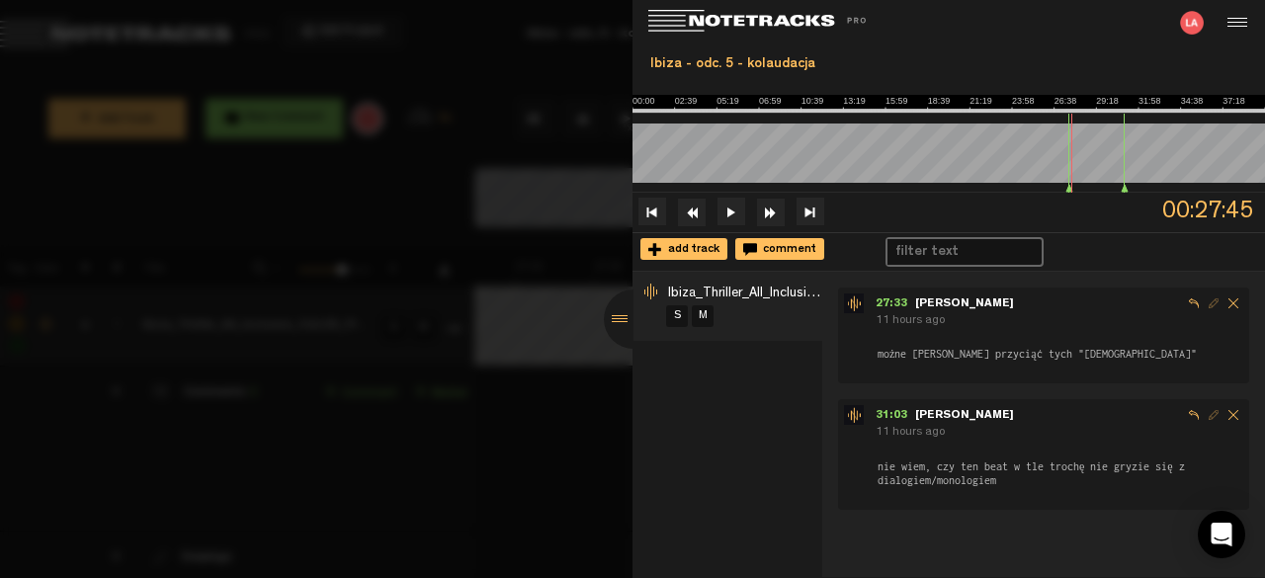
click at [618, 321] on div at bounding box center [633, 319] width 59 height 59
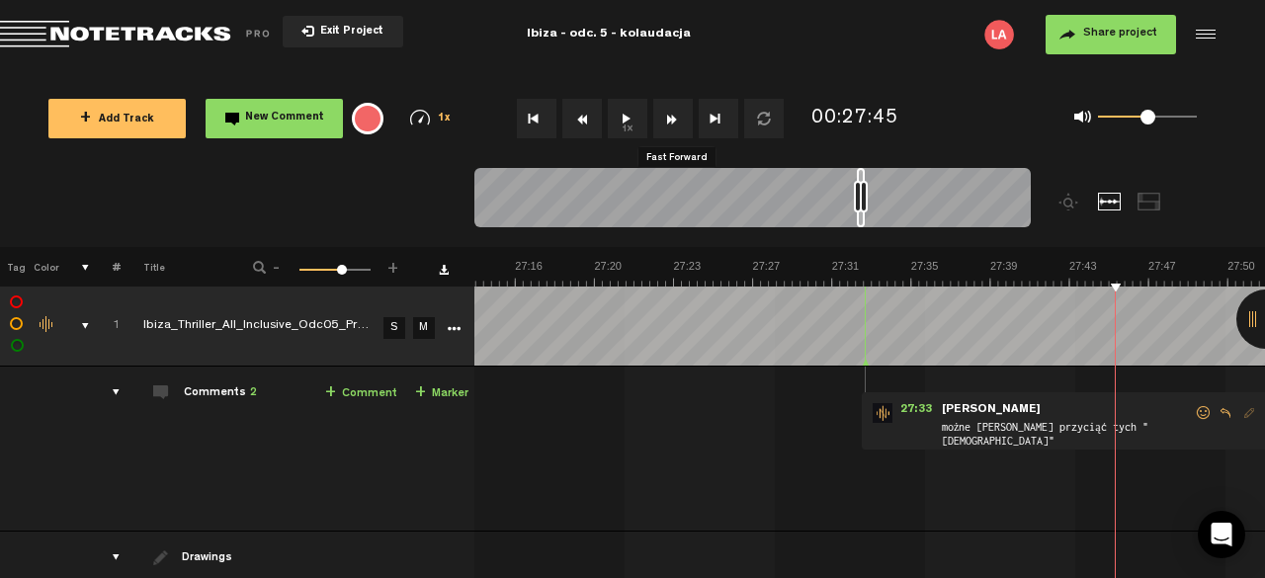
click at [670, 115] on button "Fast Forward" at bounding box center [673, 119] width 40 height 40
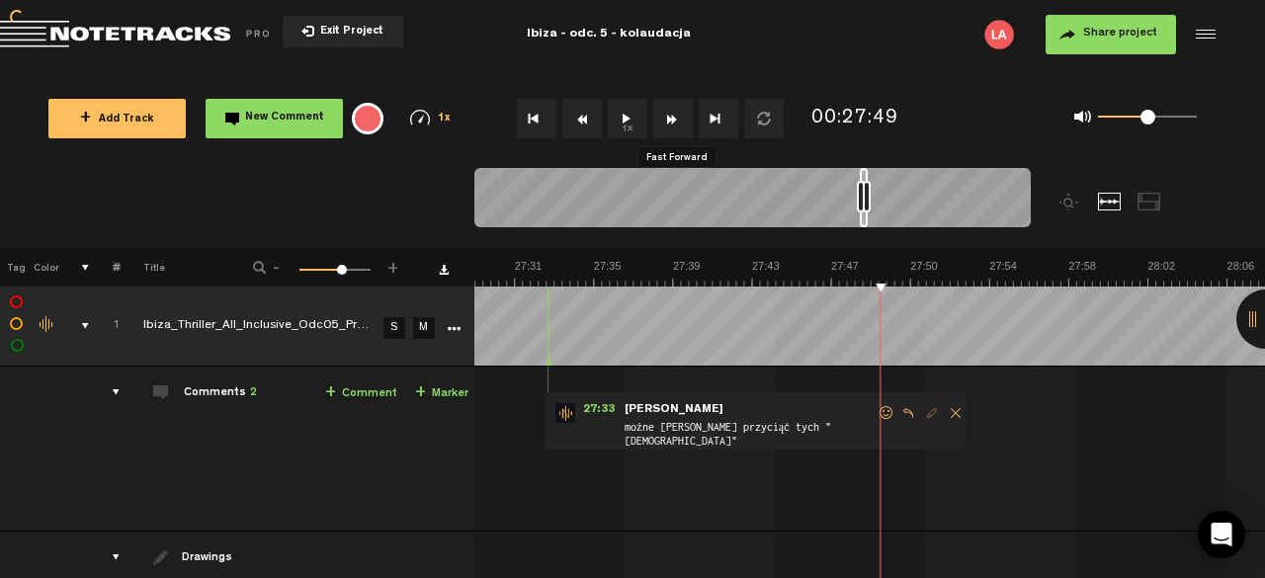
scroll to position [0, 33756]
click at [670, 115] on button "Fast Forward" at bounding box center [673, 119] width 40 height 40
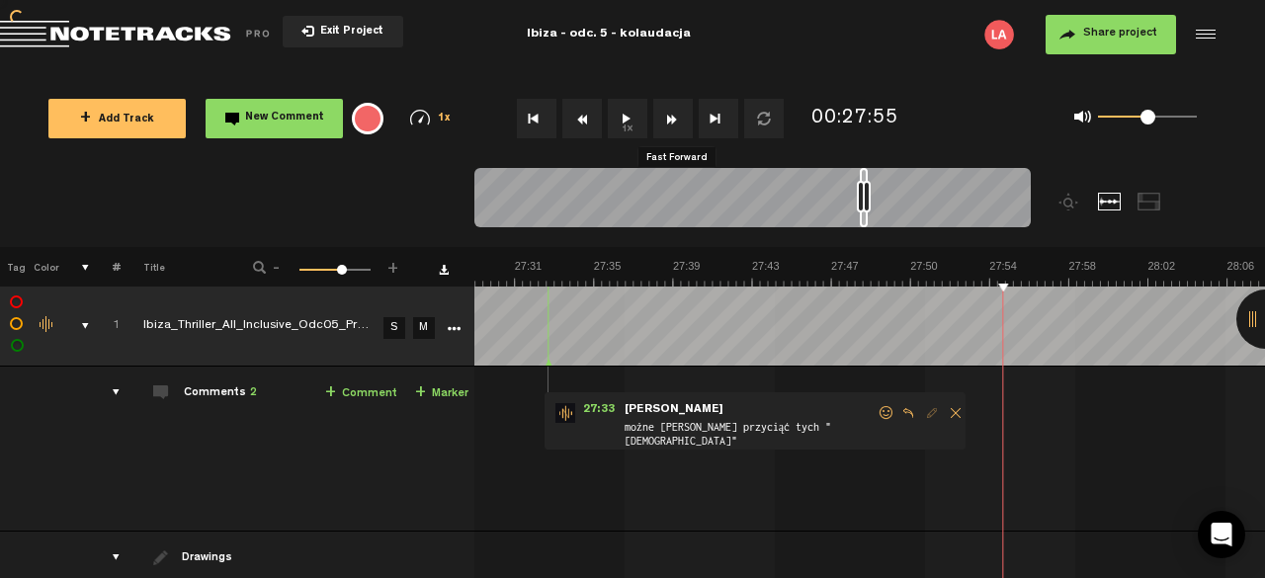
click at [670, 115] on button "Fast Forward" at bounding box center [673, 119] width 40 height 40
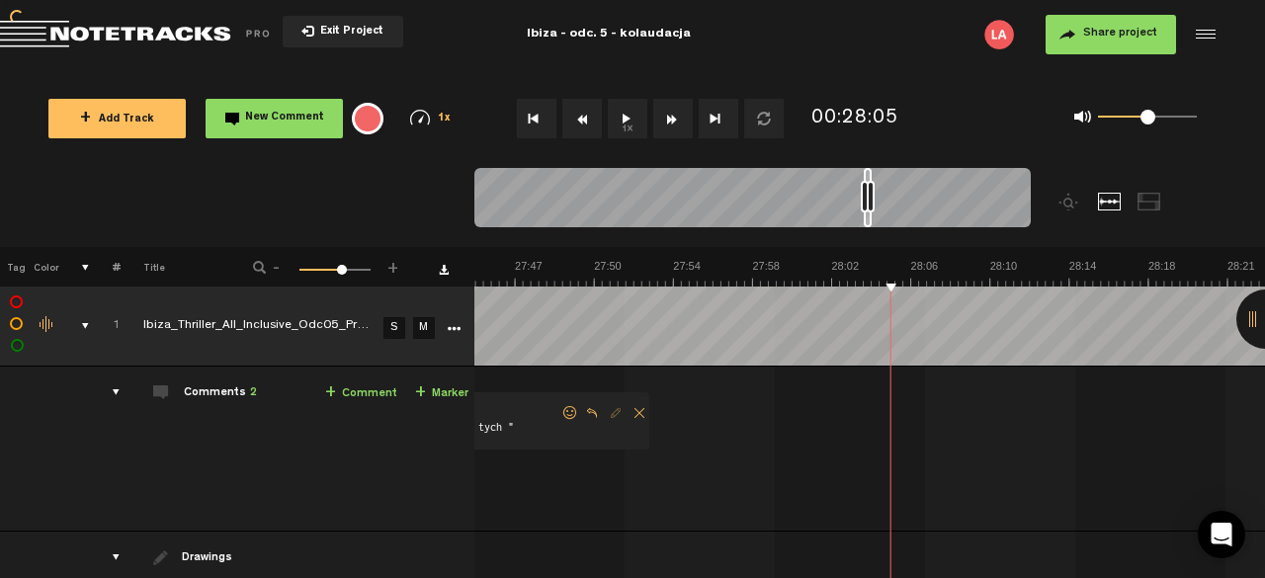
scroll to position [0, 34073]
click at [670, 115] on button "Fast Forward" at bounding box center [673, 119] width 40 height 40
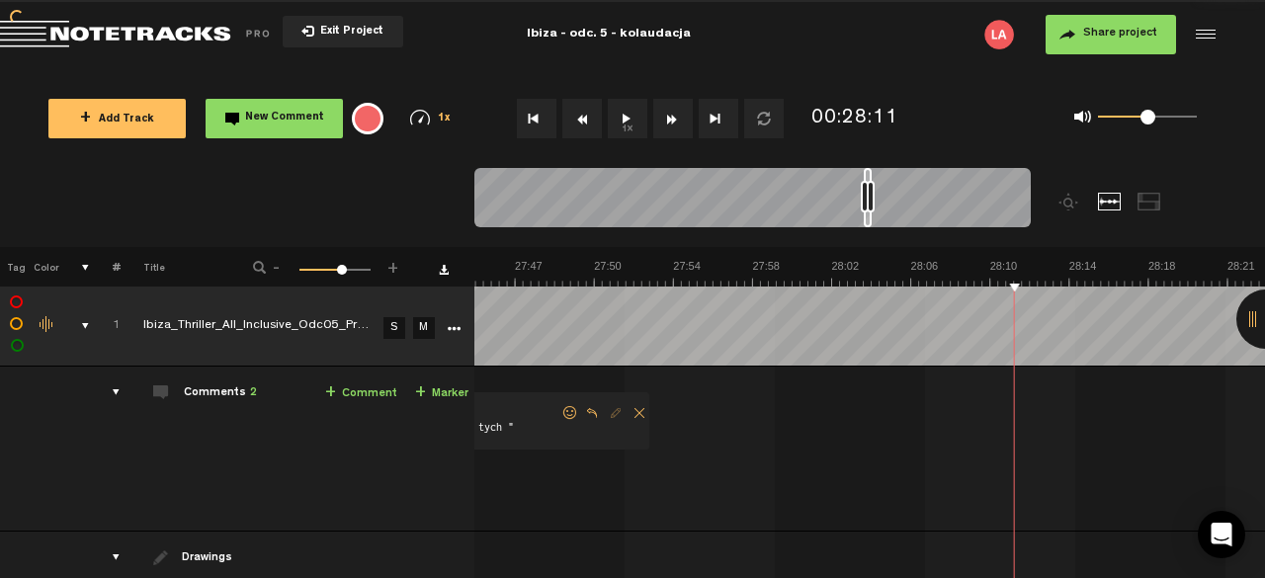
click at [670, 115] on button "Fast Forward" at bounding box center [673, 119] width 40 height 40
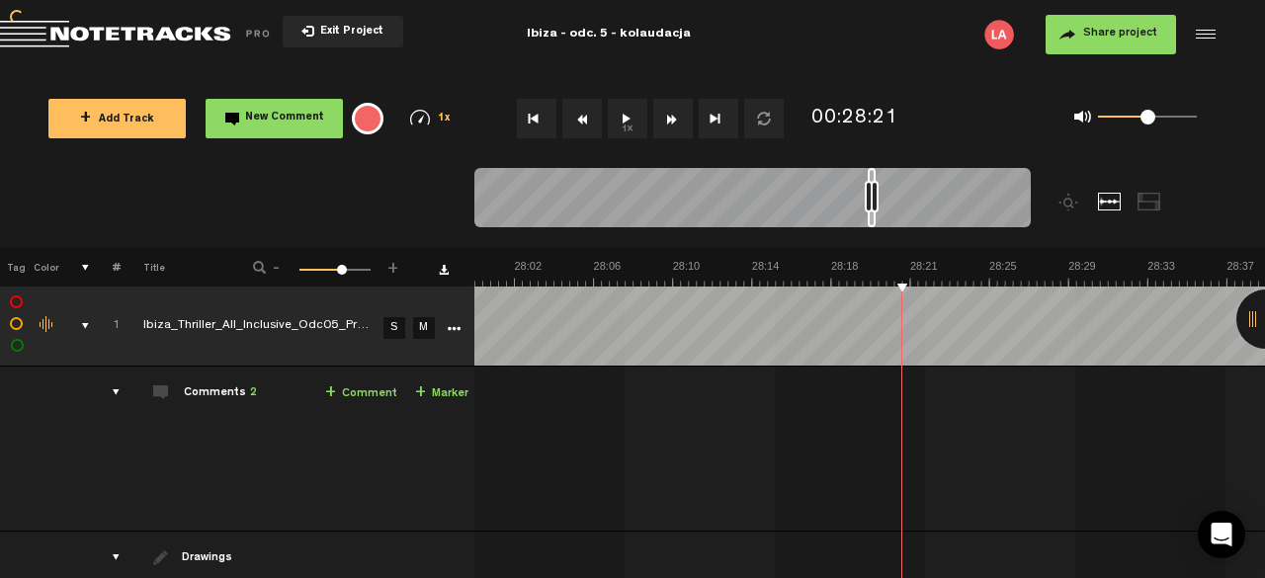
scroll to position [0, 34390]
click at [670, 115] on button "Fast Forward" at bounding box center [673, 119] width 40 height 40
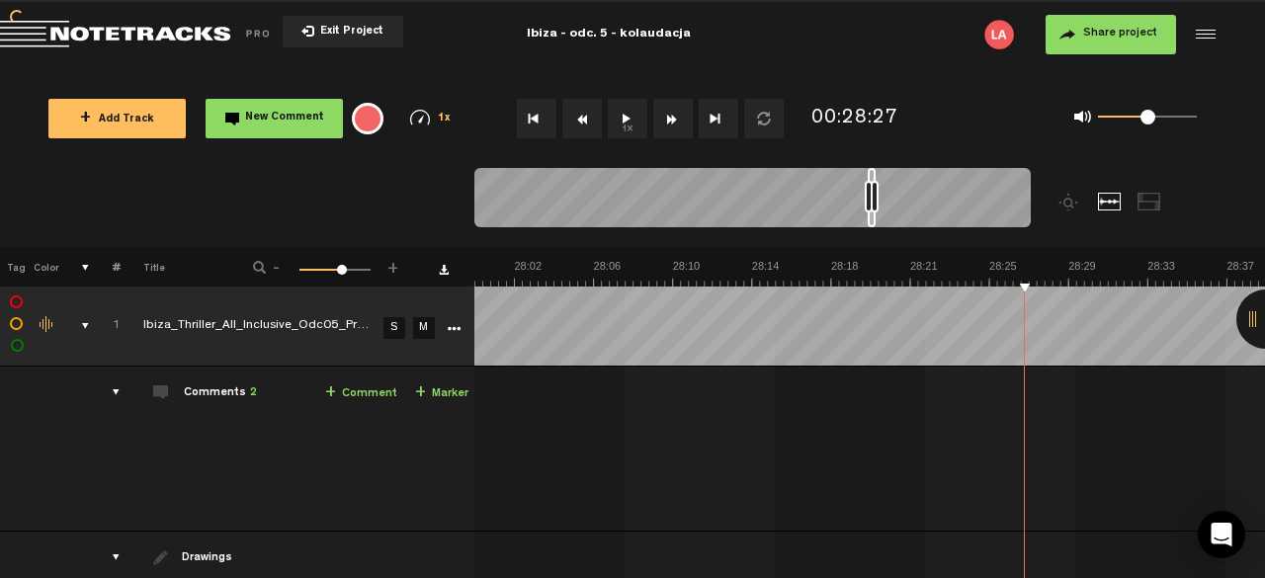
click at [670, 115] on button "Fast Forward" at bounding box center [673, 119] width 40 height 40
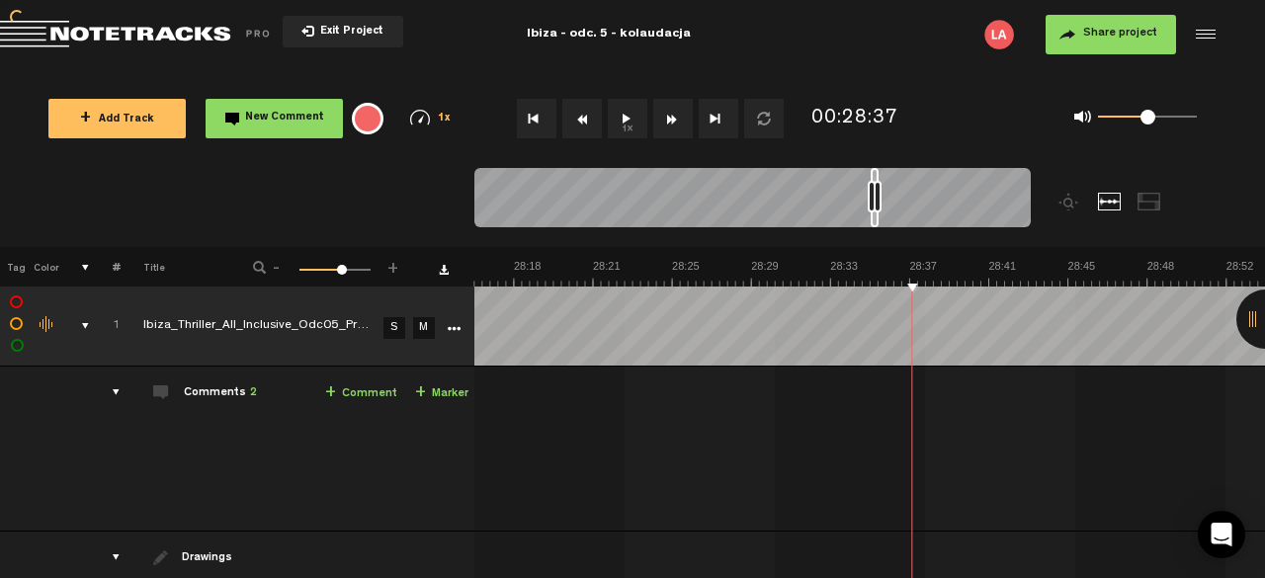
click at [670, 115] on button "Fast Forward" at bounding box center [673, 119] width 40 height 40
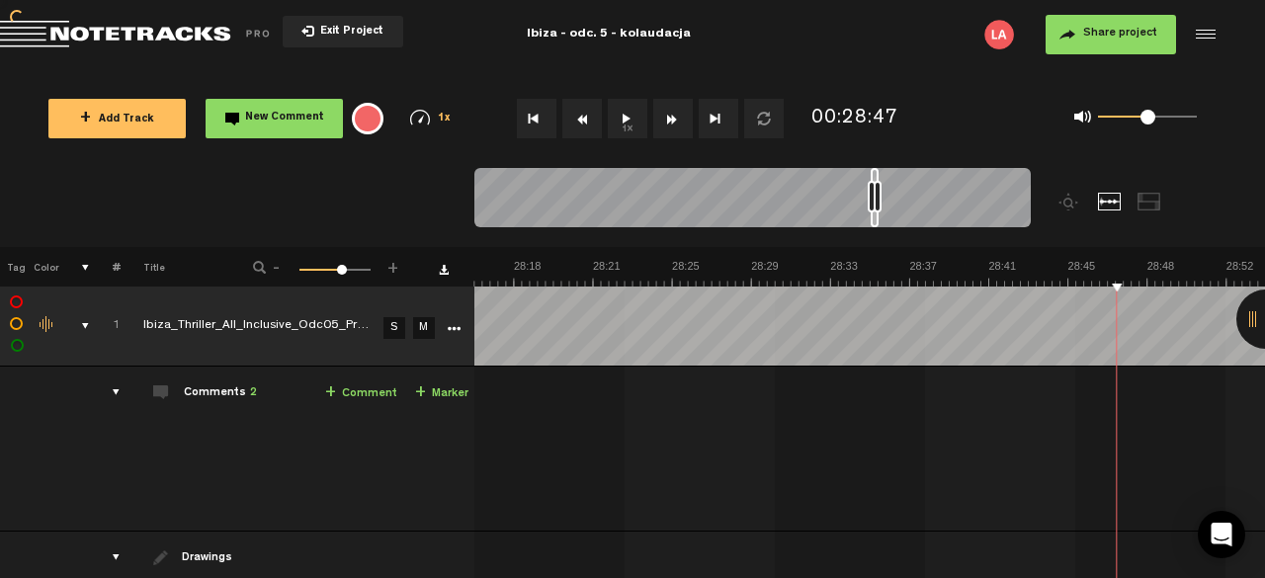
click at [670, 115] on button "Fast Forward" at bounding box center [673, 119] width 40 height 40
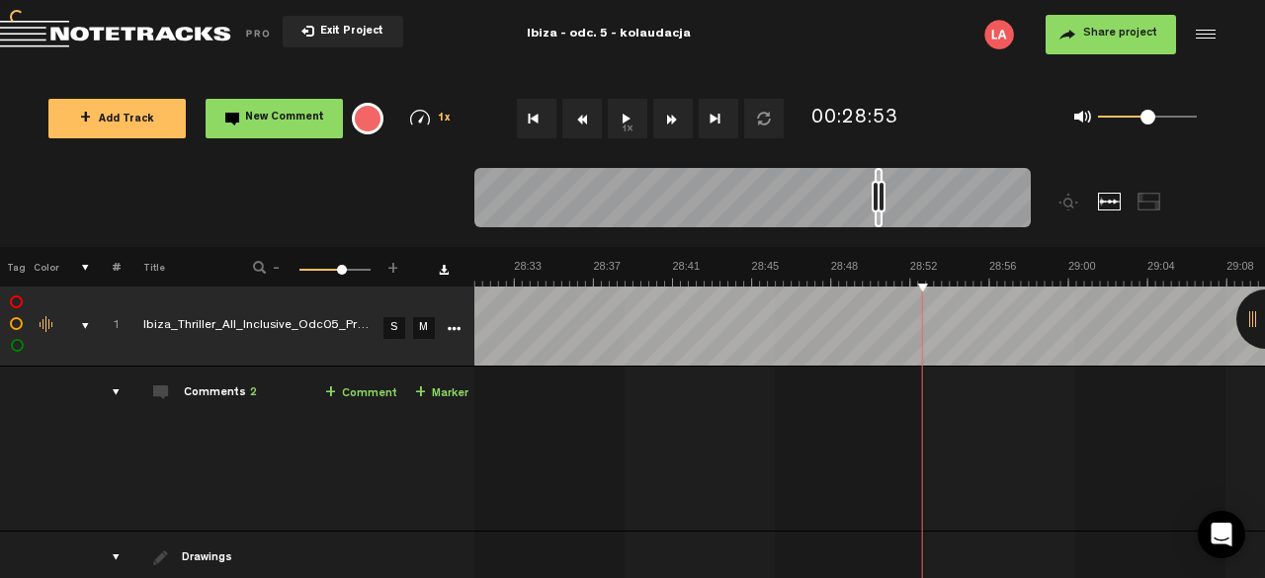
click at [670, 115] on button "Fast Forward" at bounding box center [673, 119] width 40 height 40
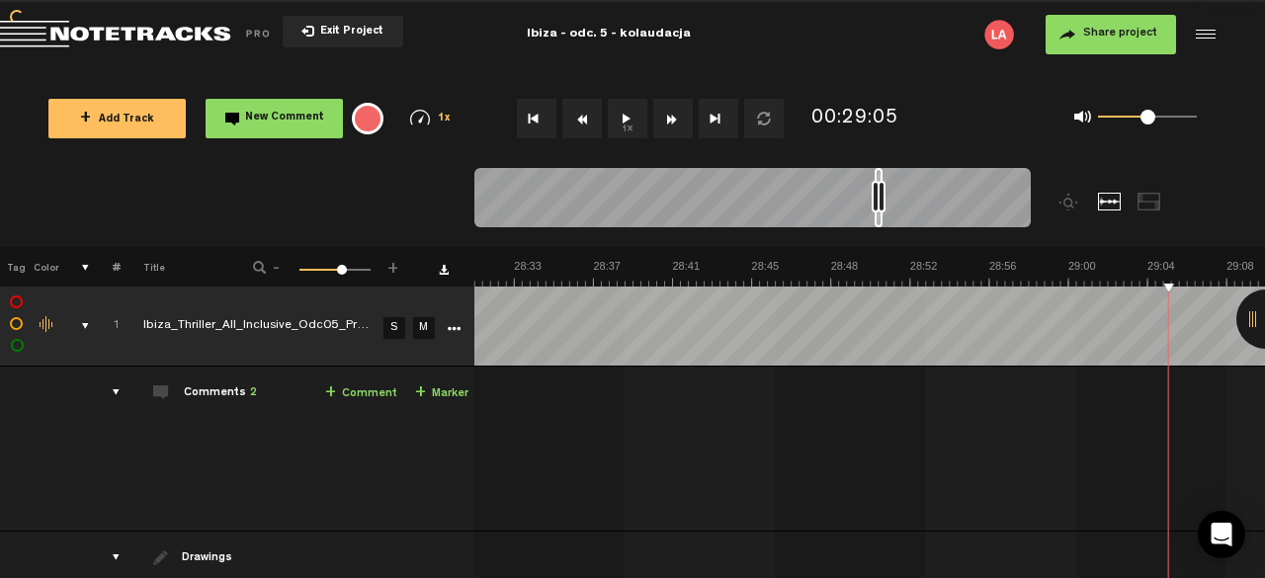
click at [670, 115] on button "Fast Forward" at bounding box center [673, 119] width 40 height 40
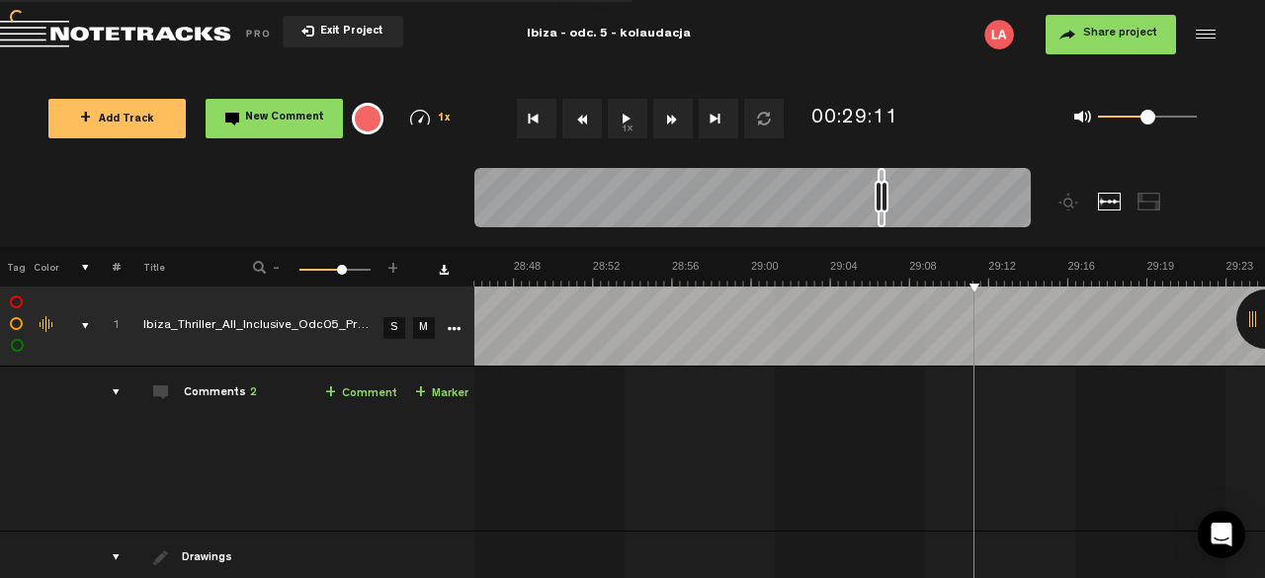
click at [670, 115] on button "Fast Forward" at bounding box center [673, 119] width 40 height 40
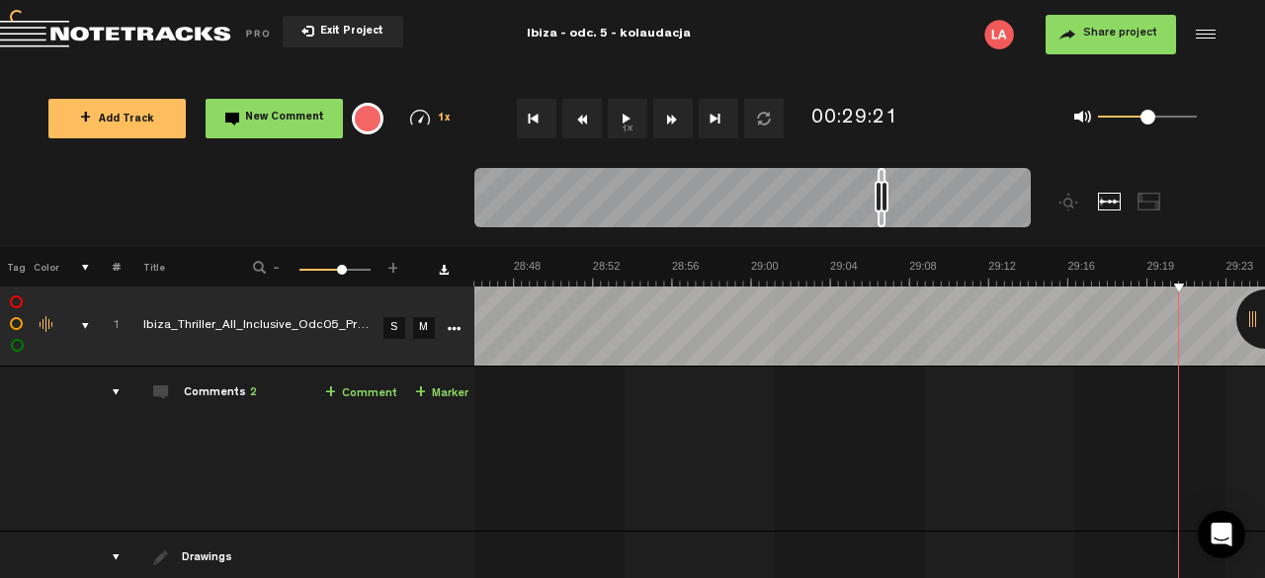
scroll to position [0, 35657]
click at [670, 115] on button "Fast Forward" at bounding box center [673, 119] width 40 height 40
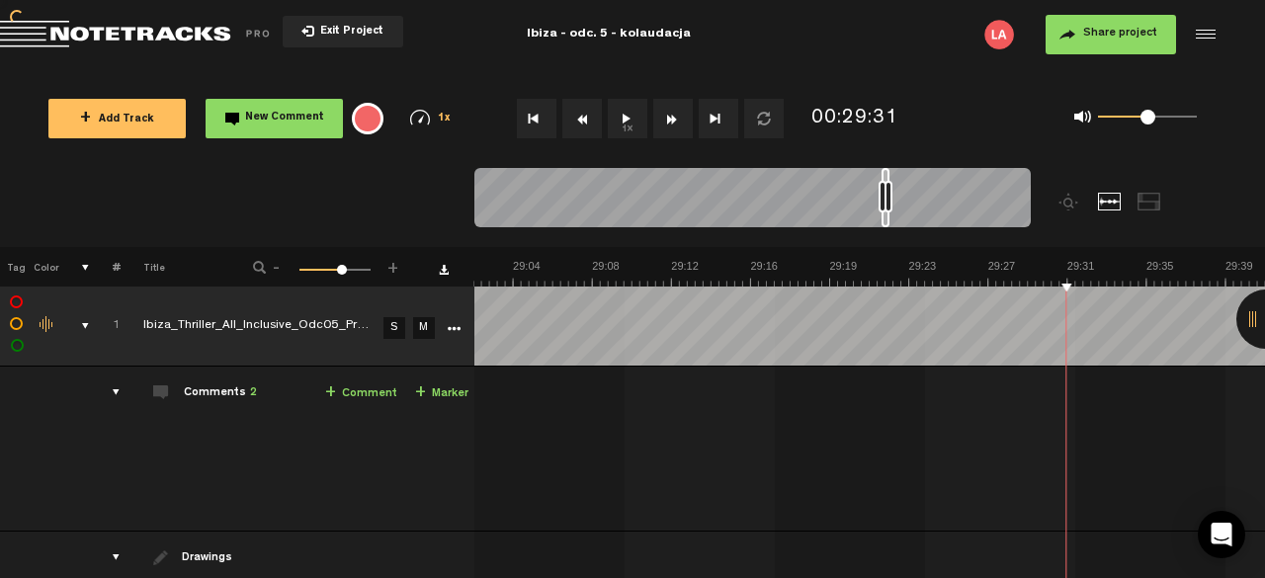
click at [670, 115] on button "Fast Forward" at bounding box center [673, 119] width 40 height 40
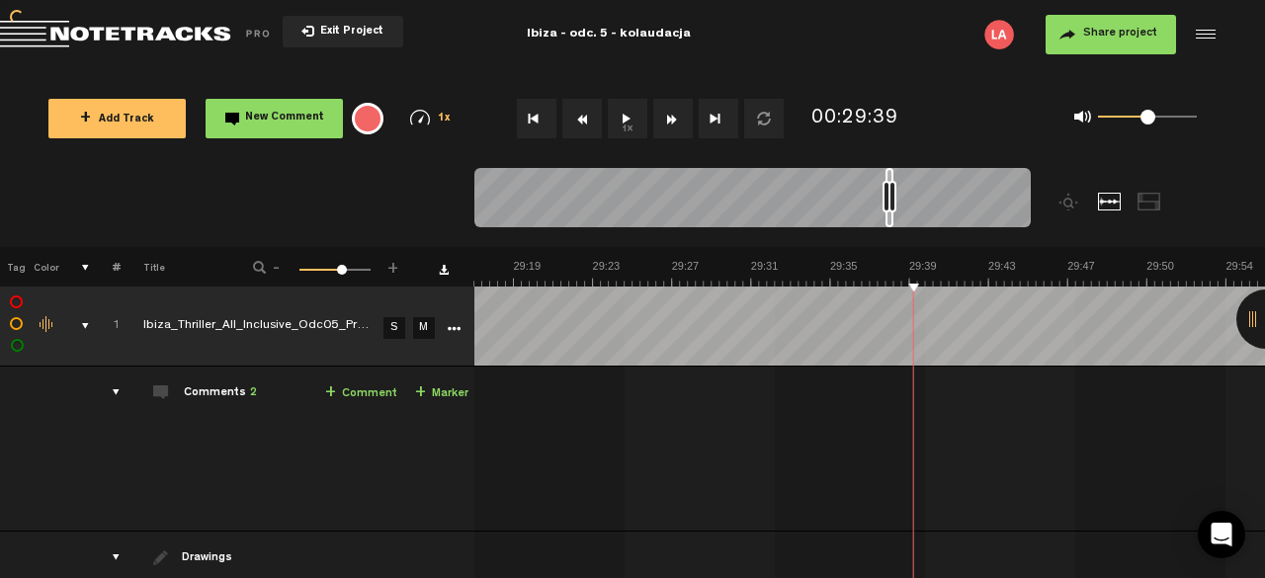
click at [670, 115] on button "Fast Forward" at bounding box center [673, 119] width 40 height 40
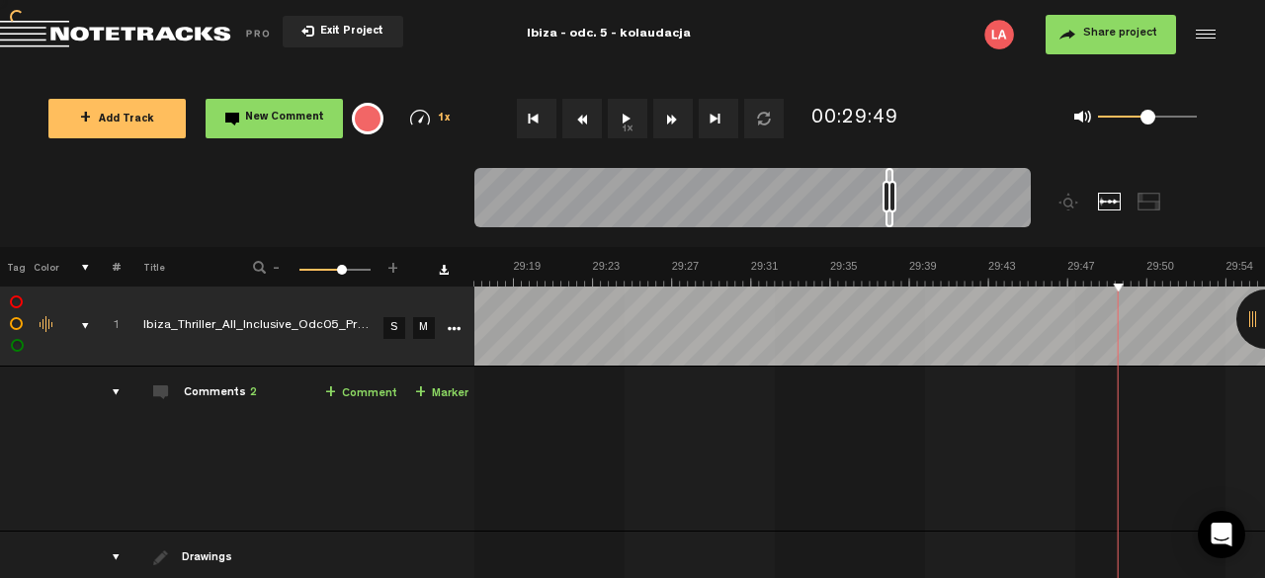
click at [670, 115] on button "Fast Forward" at bounding box center [673, 119] width 40 height 40
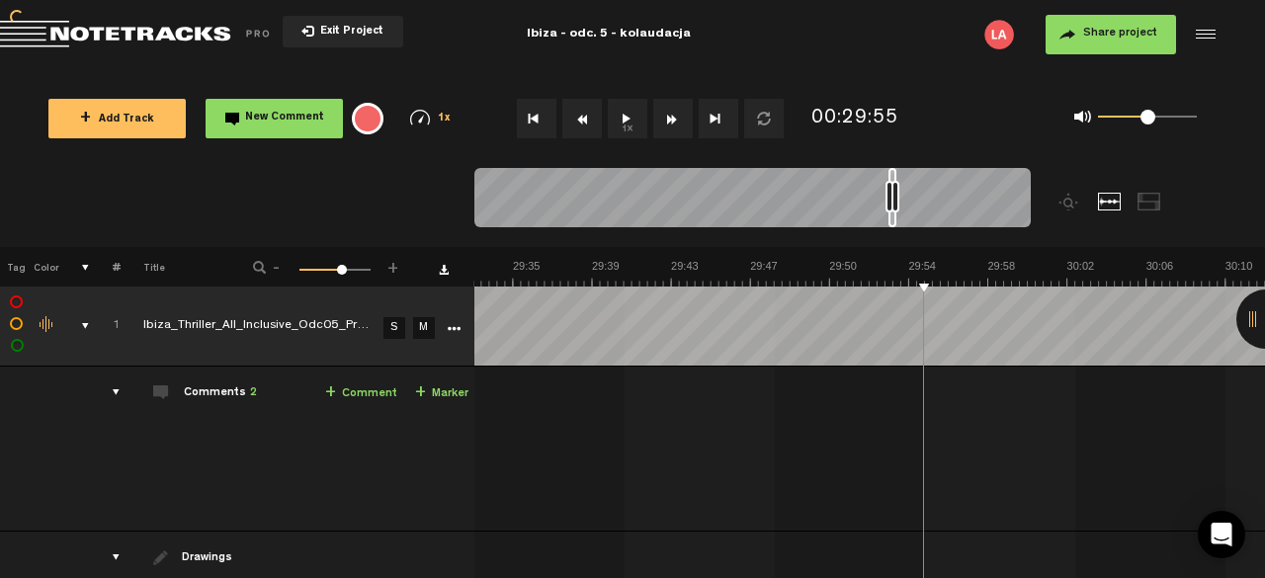
click at [670, 115] on button "Fast Forward" at bounding box center [673, 119] width 40 height 40
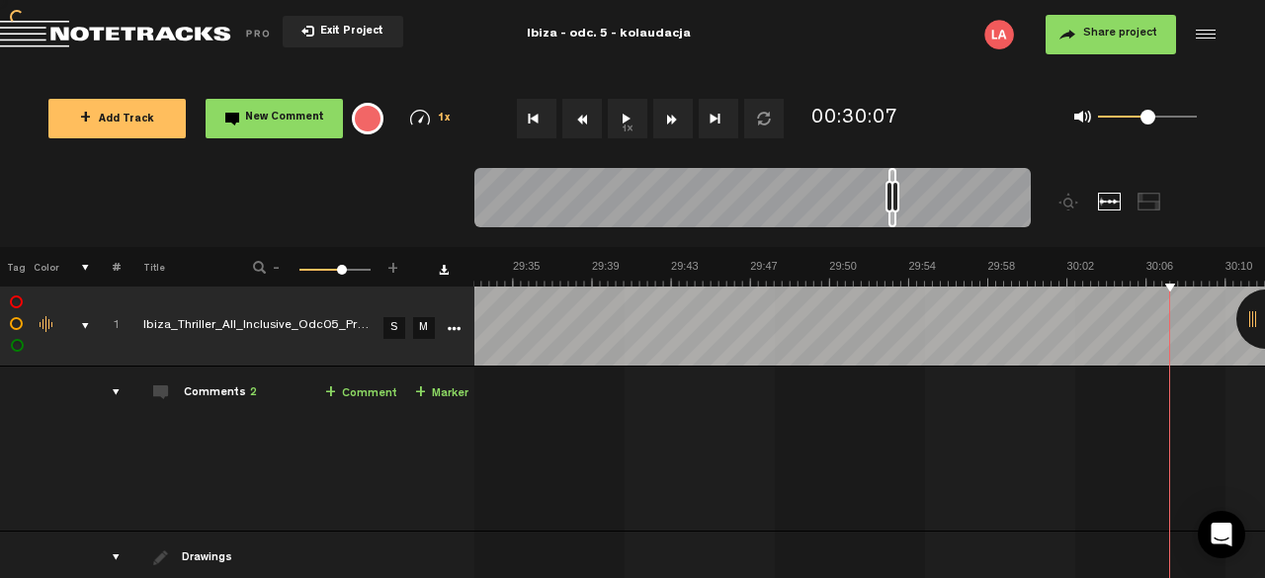
click at [670, 115] on button "Fast Forward" at bounding box center [673, 119] width 40 height 40
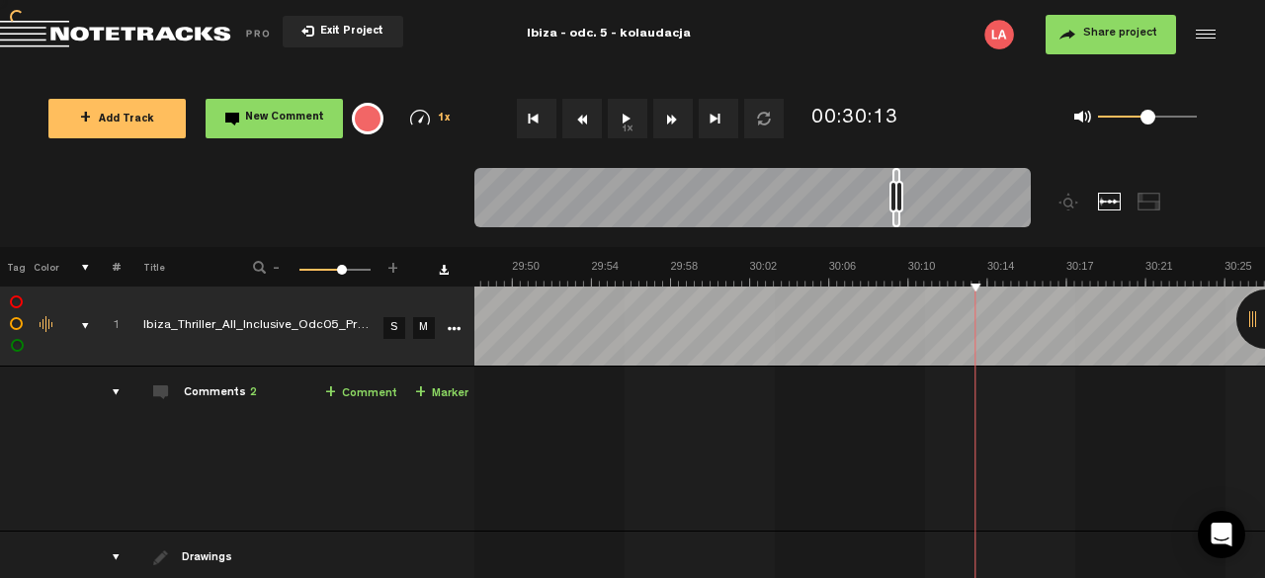
click at [670, 115] on button "Fast Forward" at bounding box center [673, 119] width 40 height 40
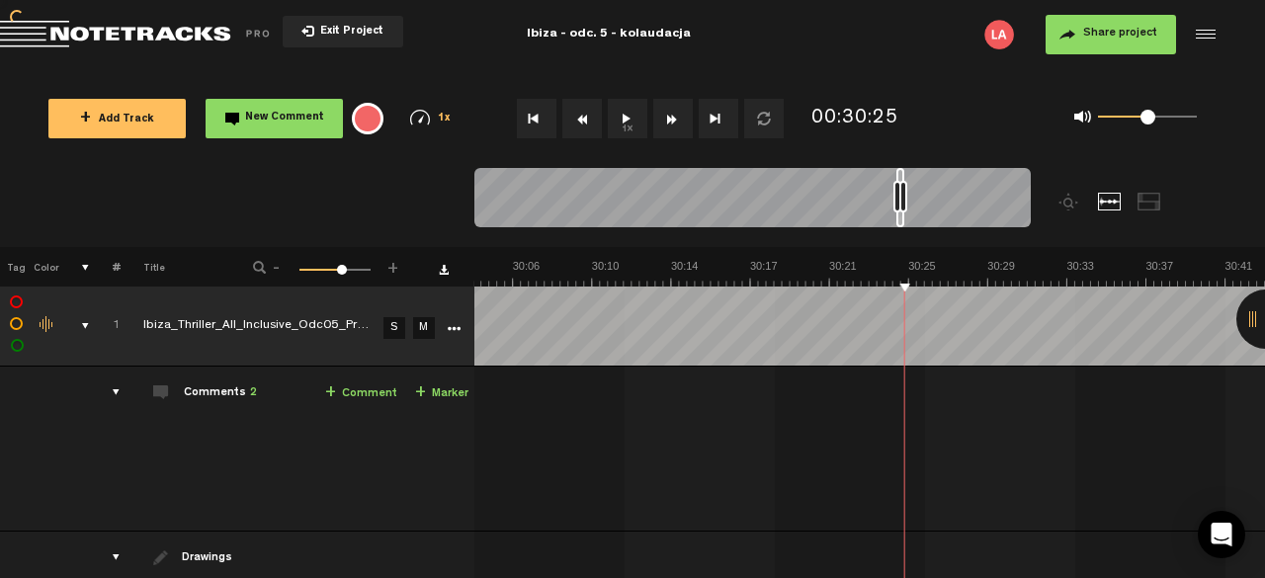
scroll to position [0, 36925]
click at [670, 115] on button "Fast Forward" at bounding box center [673, 119] width 40 height 40
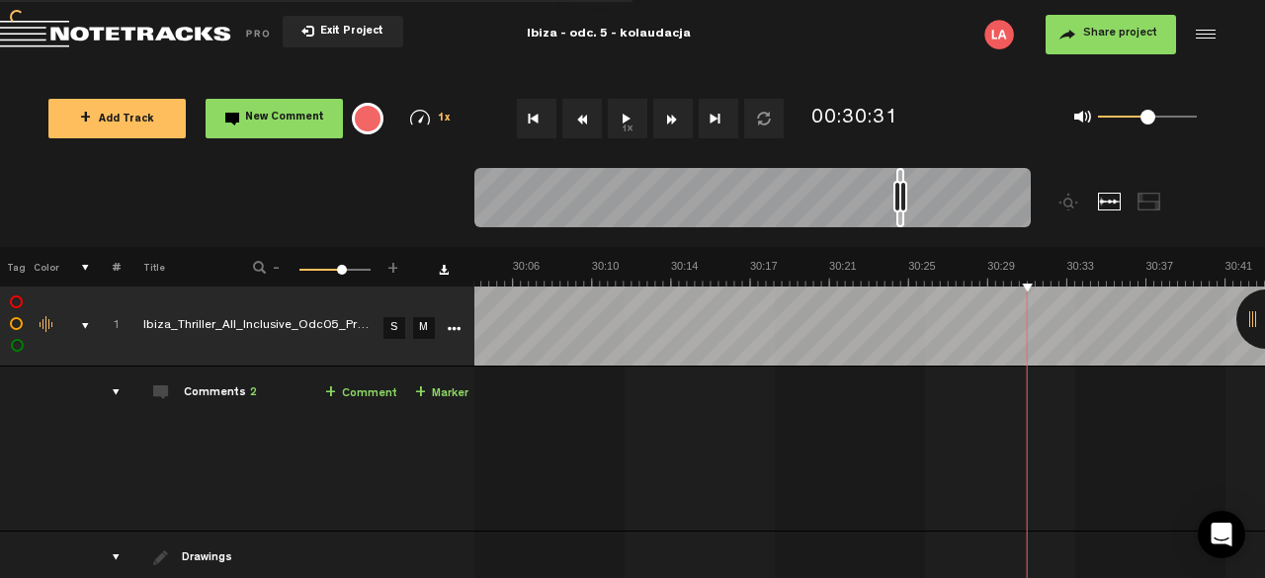
click at [670, 115] on button "Fast Forward" at bounding box center [673, 119] width 40 height 40
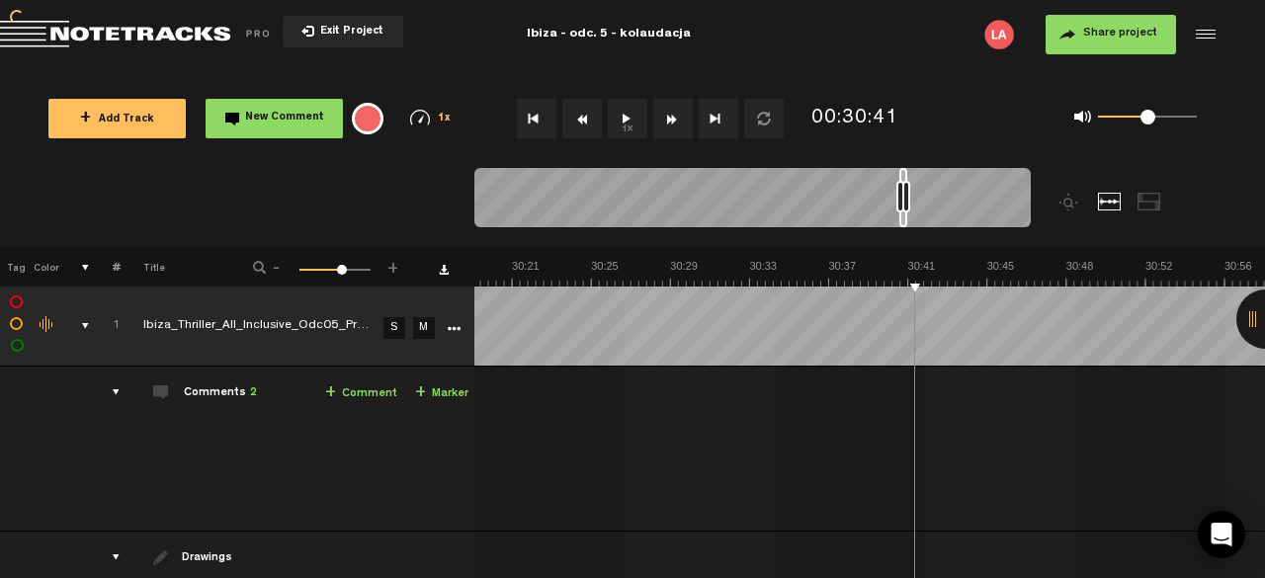
click at [670, 115] on button "Fast Forward" at bounding box center [673, 119] width 40 height 40
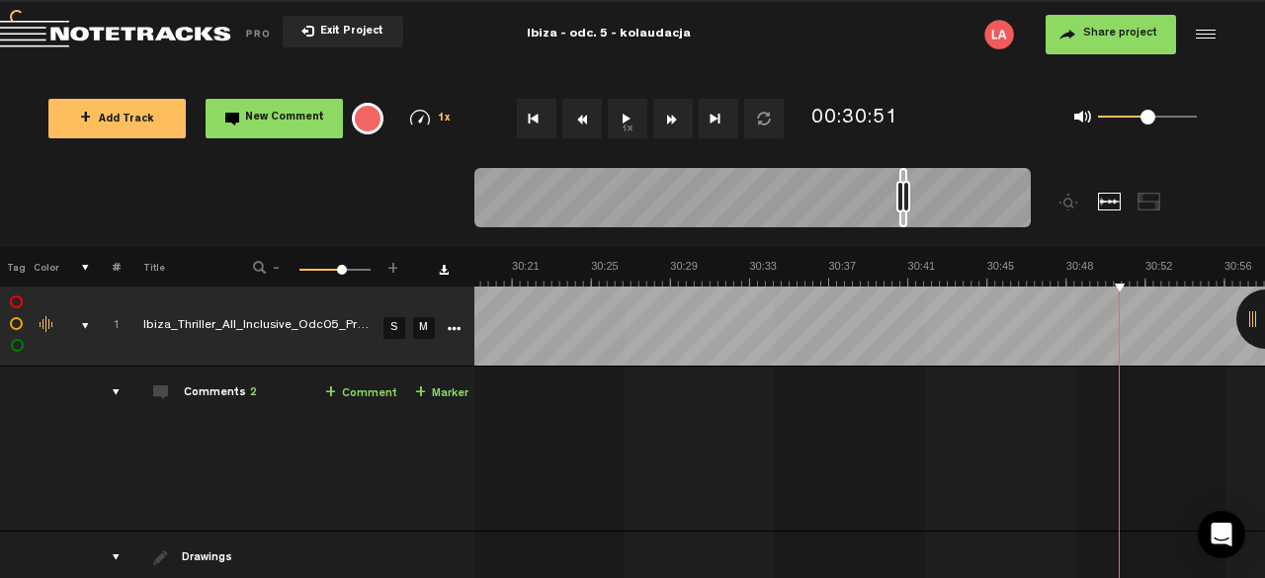
click at [670, 115] on button "Fast Forward" at bounding box center [673, 119] width 40 height 40
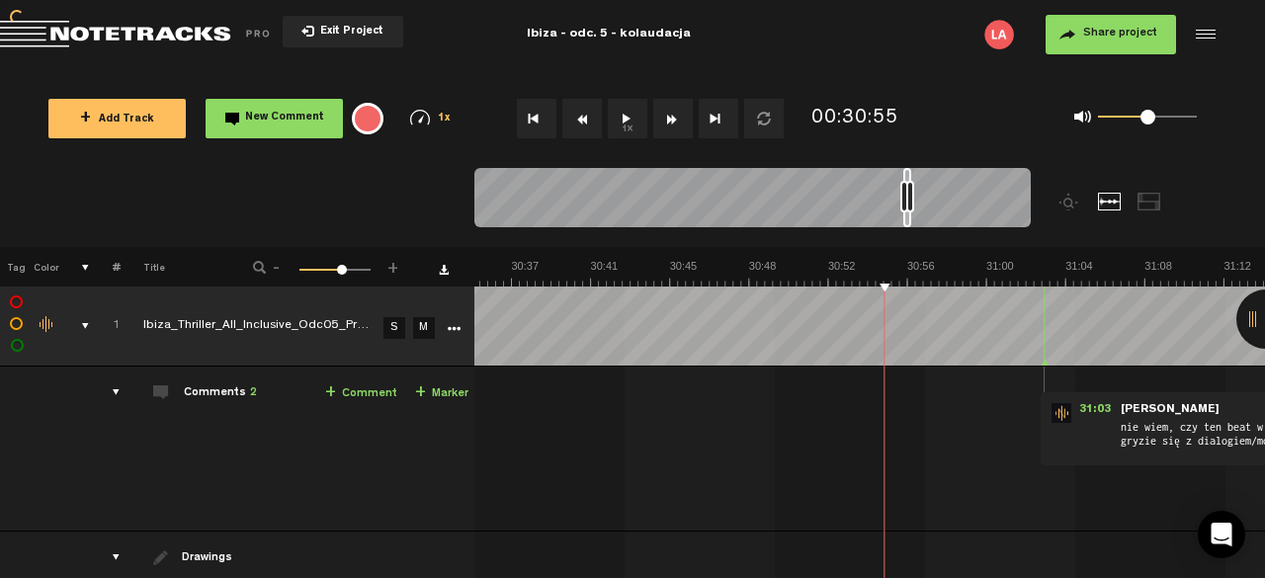
scroll to position [0, 37558]
click at [670, 115] on button "Fast Forward" at bounding box center [673, 119] width 40 height 40
click at [622, 119] on button "1x" at bounding box center [628, 119] width 40 height 40
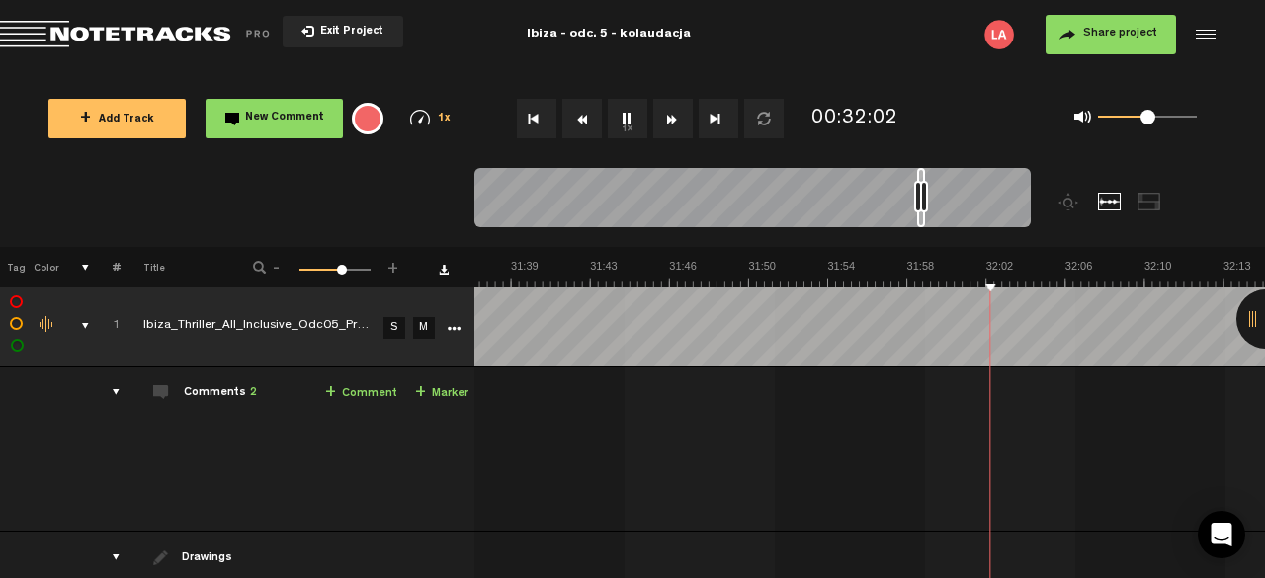
scroll to position [0, 38825]
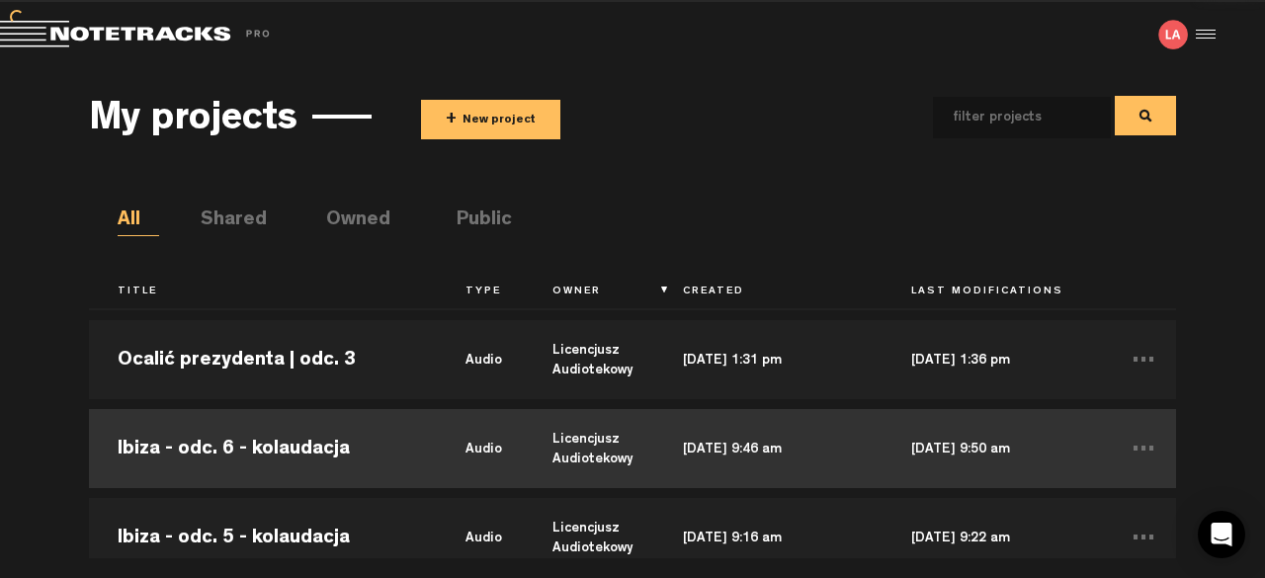
scroll to position [296, 0]
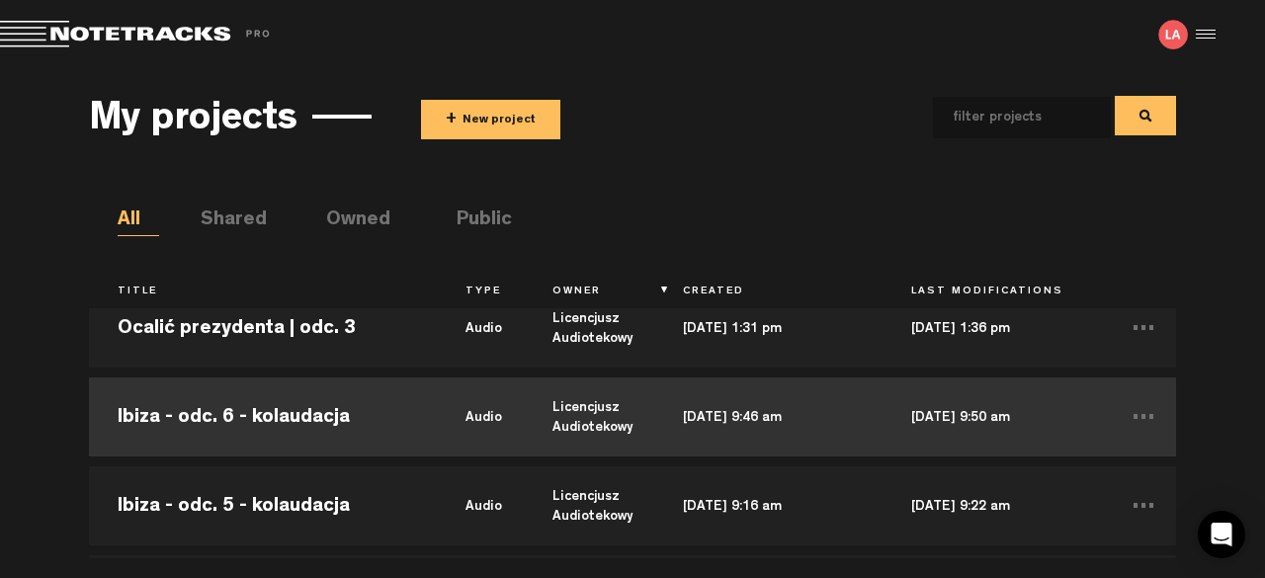
click at [300, 439] on td "Ibiza - odc. 6 - kolaudacja" at bounding box center [263, 417] width 348 height 89
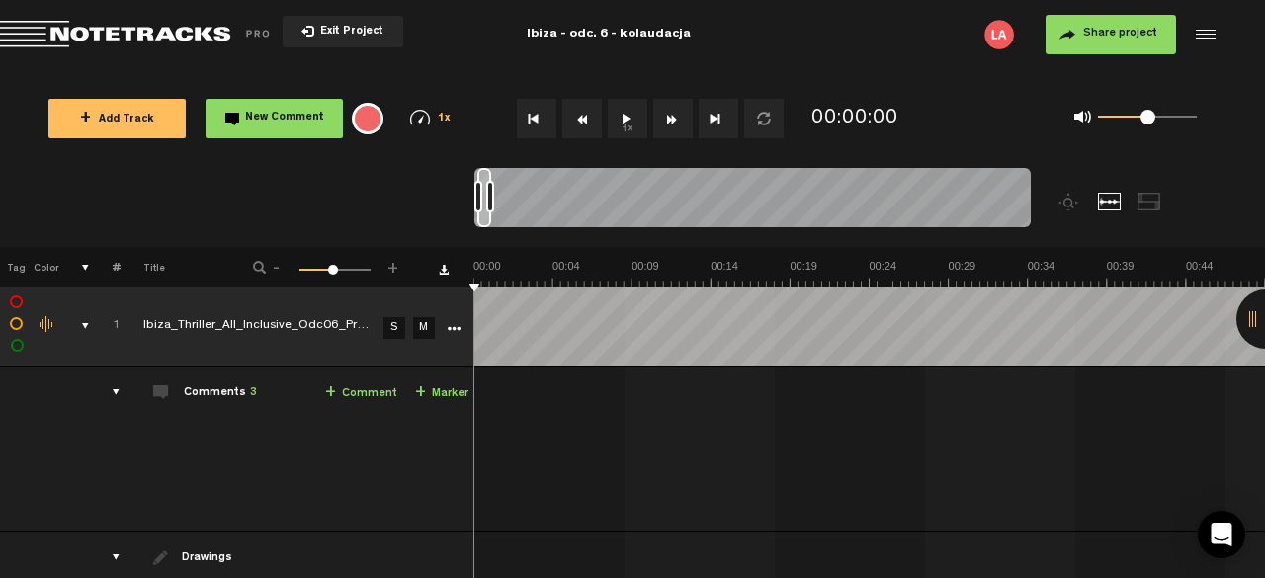
click at [1247, 321] on div at bounding box center [1265, 319] width 59 height 59
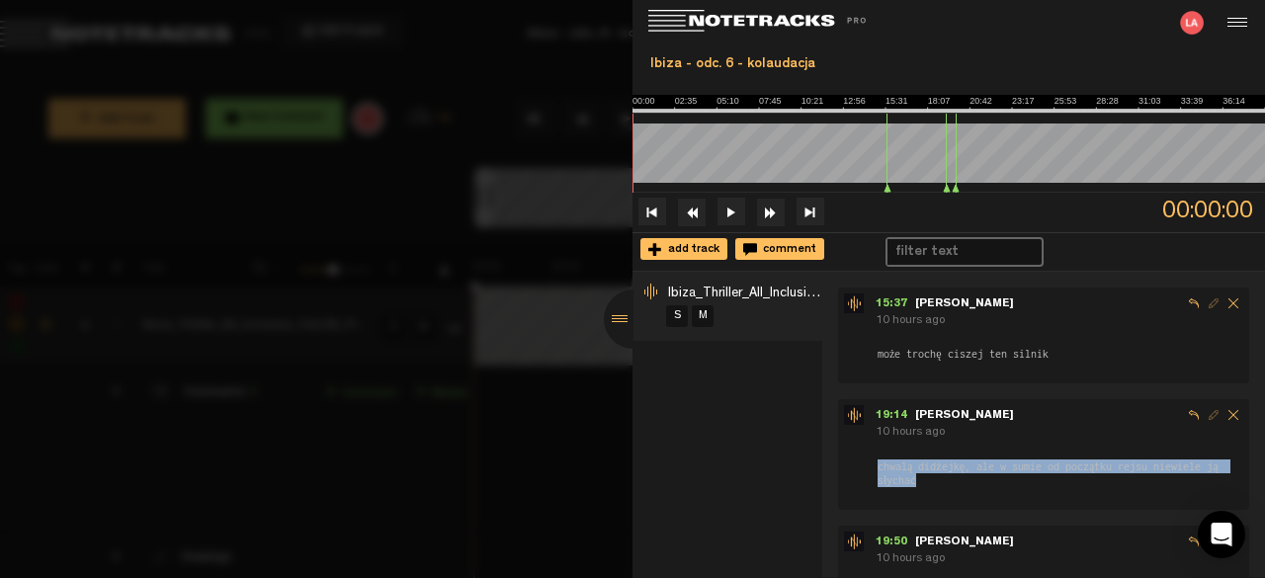
drag, startPoint x: 922, startPoint y: 480, endPoint x: 877, endPoint y: 468, distance: 47.0
click at [877, 468] on span "chwalą didżejkę, ale w sumie od początku rejsu niewiele ją słychać" at bounding box center [1060, 474] width 368 height 30
copy span "chwalą didżejkę, ale w sumie od początku rejsu niewiele ją słychać"
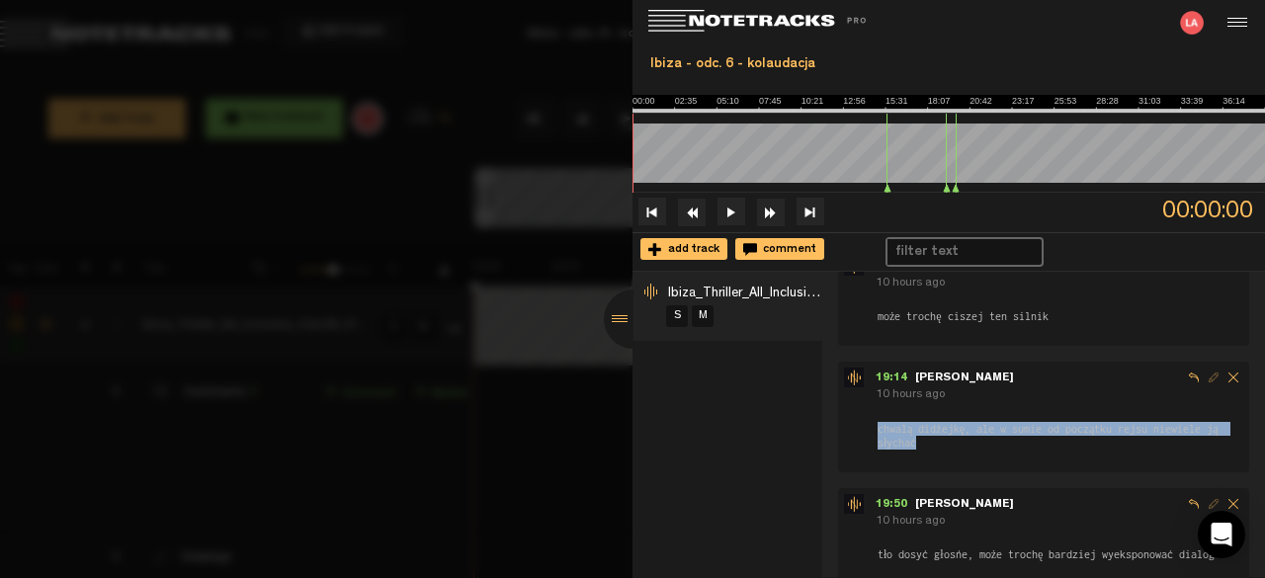
scroll to position [75, 0]
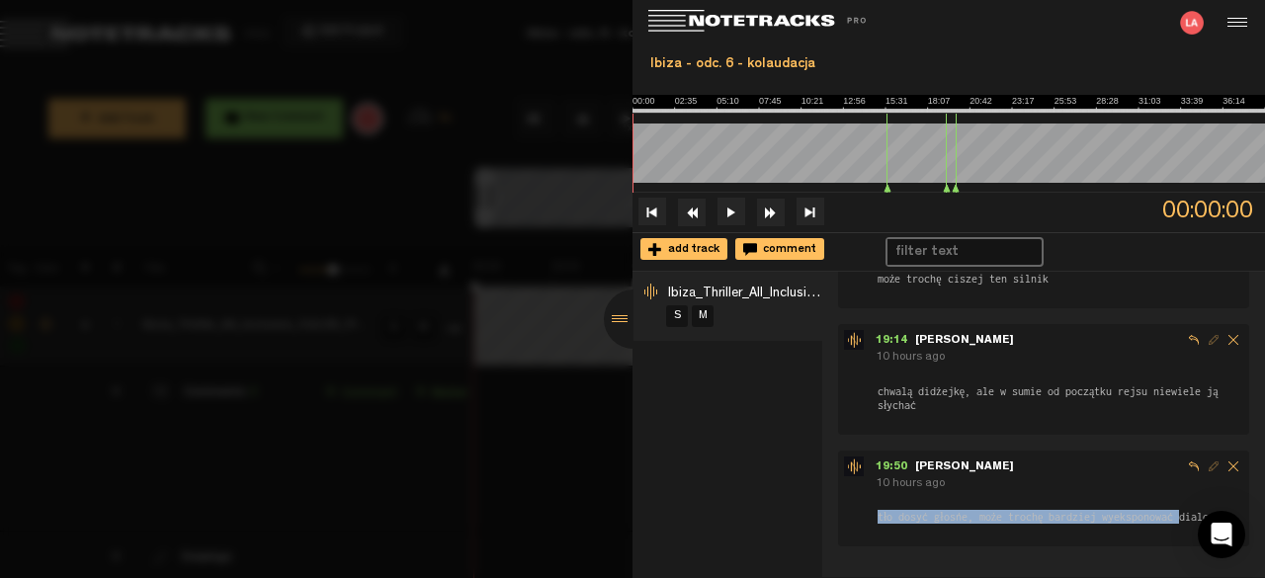
drag, startPoint x: 878, startPoint y: 518, endPoint x: 1127, endPoint y: 514, distance: 249.0
click at [1140, 515] on span "tło dosyć głośne, może trochę bardziej wyeksponować dialog" at bounding box center [1046, 517] width 341 height 16
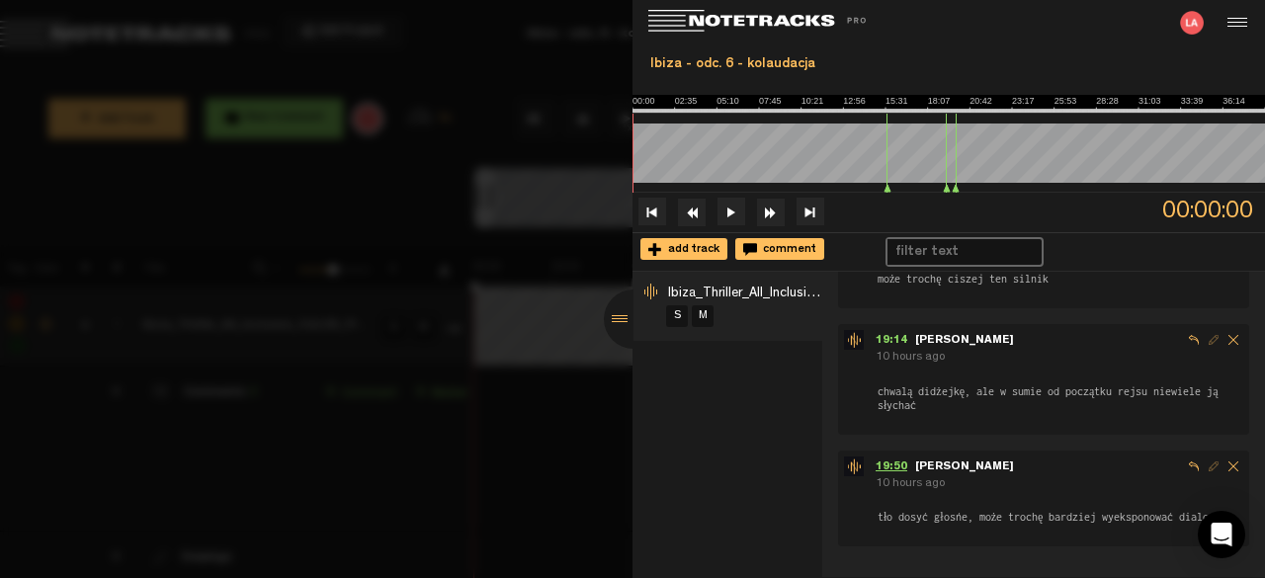
click at [895, 465] on span "19:50" at bounding box center [896, 467] width 40 height 12
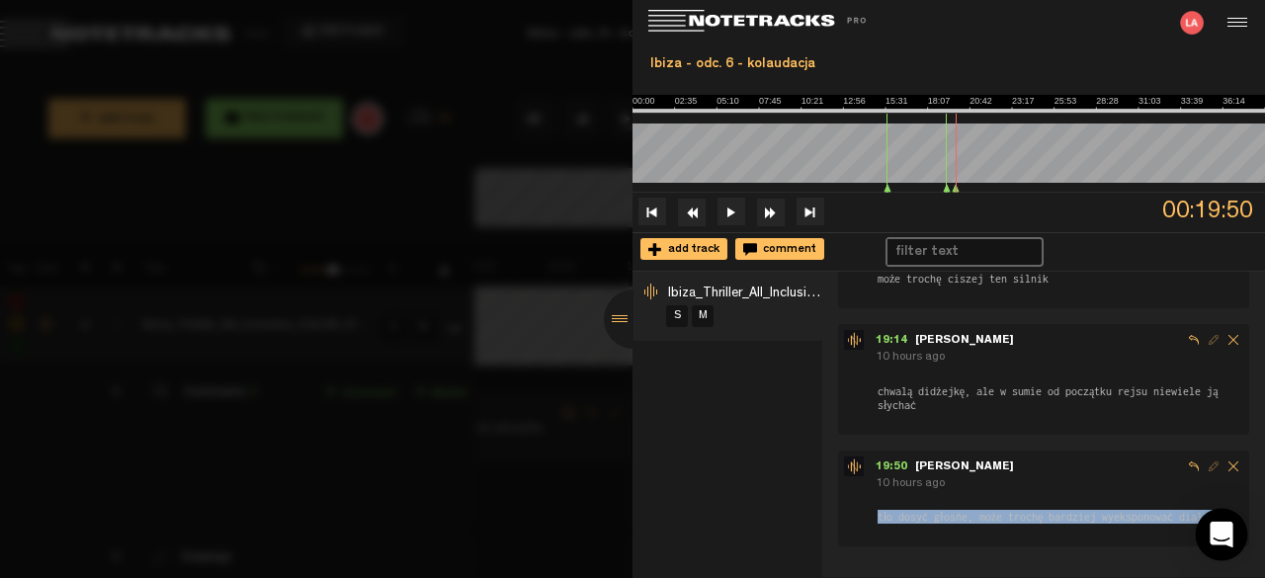
drag, startPoint x: 876, startPoint y: 515, endPoint x: 1209, endPoint y: 517, distance: 333.0
click at [1209, 517] on body "Version: [DATE]-prod, Build 1257, Hash: g376cf1d, Branch: master X Your screen …" at bounding box center [632, 289] width 1265 height 578
